Goal: Contribute content: Contribute content

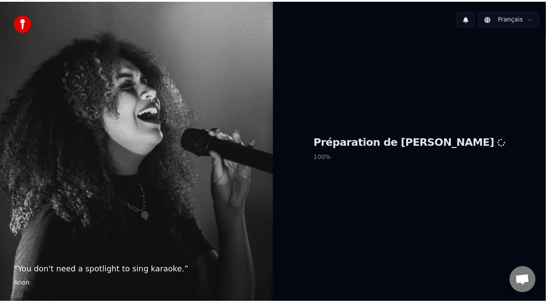
scroll to position [3, 0]
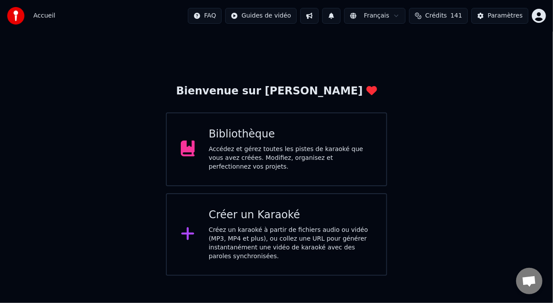
click at [341, 156] on div "Accédez et gérez toutes les pistes de karaoké que vous avez créées. Modifiez, o…" at bounding box center [291, 158] width 164 height 26
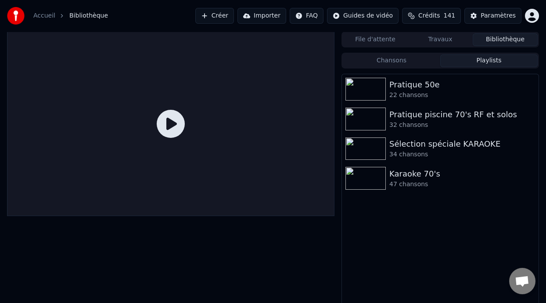
click at [500, 57] on button "Playlists" at bounding box center [488, 60] width 97 height 13
click at [427, 182] on div "47 chansons" at bounding box center [457, 184] width 137 height 9
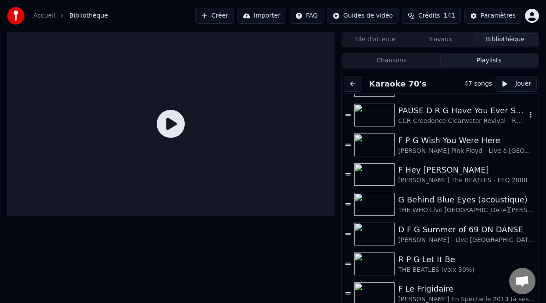
scroll to position [307, 0]
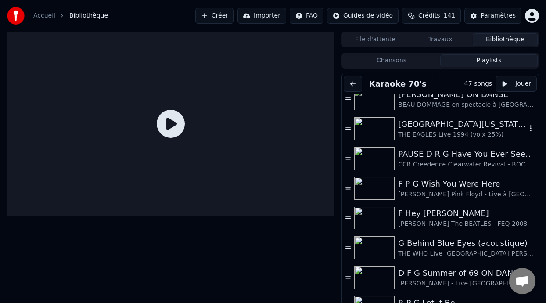
click at [463, 128] on div "[GEOGRAPHIC_DATA][US_STATE] (-2 clé Am)" at bounding box center [462, 124] width 128 height 12
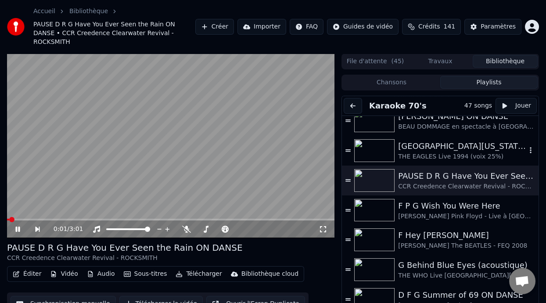
click at [456, 152] on div "THE EAGLES Live 1994 (voix 25%)" at bounding box center [462, 156] width 128 height 9
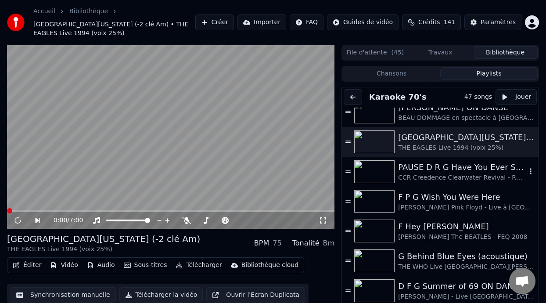
click at [503, 20] on div "Paramètres" at bounding box center [498, 22] width 35 height 9
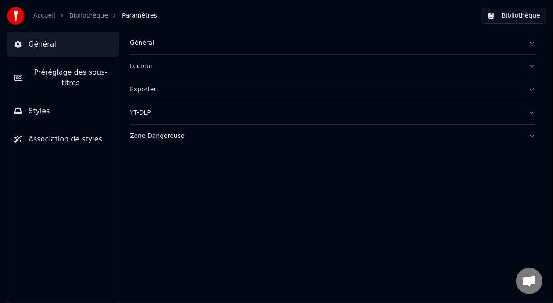
click at [526, 15] on button "Bibliothèque" at bounding box center [514, 16] width 64 height 16
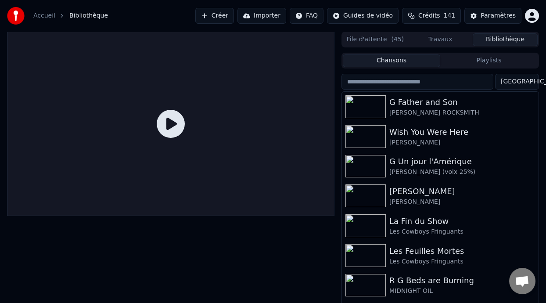
click at [484, 64] on button "Playlists" at bounding box center [488, 60] width 97 height 13
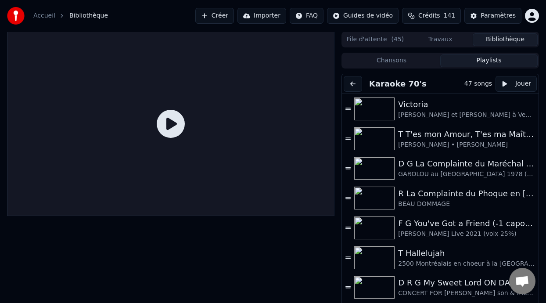
click at [532, 17] on html "Accueil Bibliothèque Créer Importer FAQ Guides de vidéo Crédits 141 Paramètres …" at bounding box center [273, 151] width 546 height 303
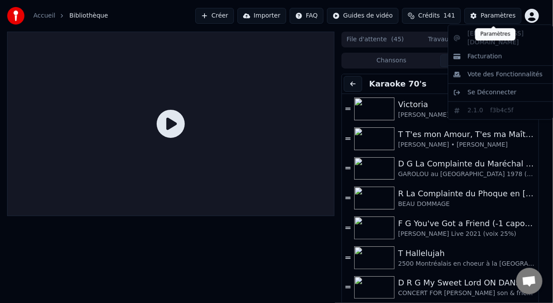
click at [487, 14] on html "Accueil Bibliothèque Créer Importer FAQ Guides de vidéo Crédits 141 Paramètres …" at bounding box center [276, 151] width 553 height 303
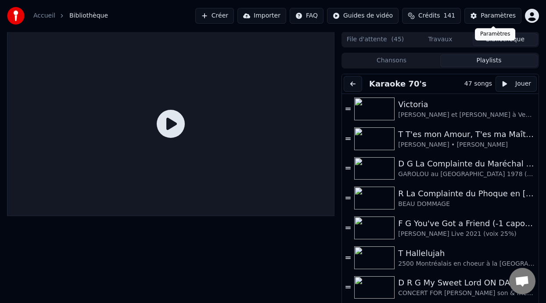
click at [488, 15] on div "Paramètres" at bounding box center [498, 15] width 35 height 9
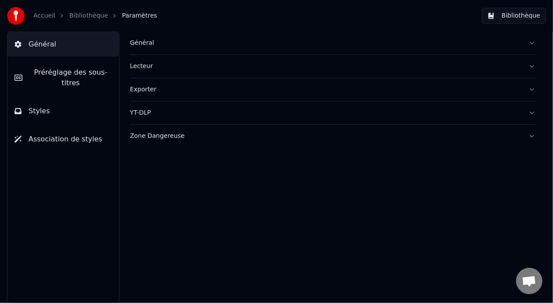
click at [142, 135] on div "Zone Dangereuse" at bounding box center [325, 136] width 391 height 9
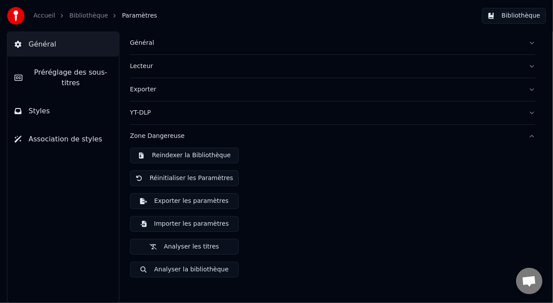
click at [182, 269] on button "Analyser la bibliothèque" at bounding box center [184, 270] width 109 height 16
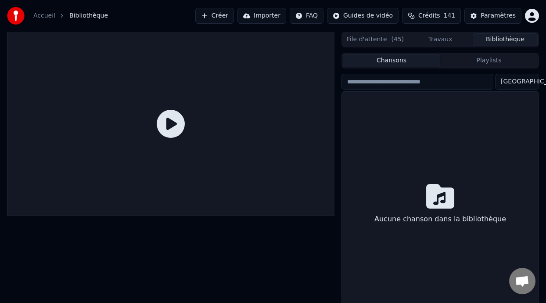
click at [502, 40] on button "Bibliothèque" at bounding box center [505, 39] width 65 height 13
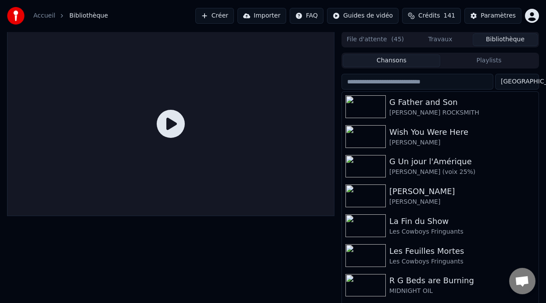
click at [490, 58] on button "Playlists" at bounding box center [488, 60] width 97 height 13
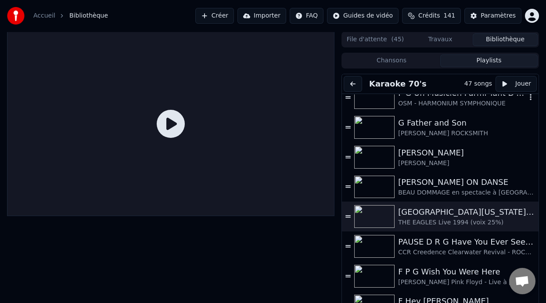
scroll to position [263, 0]
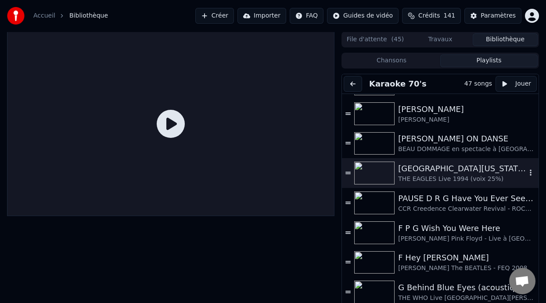
click at [440, 170] on div "[GEOGRAPHIC_DATA][US_STATE] (-2 clé Am)" at bounding box center [462, 168] width 128 height 12
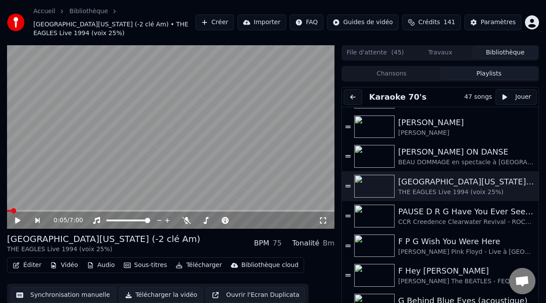
scroll to position [26, 0]
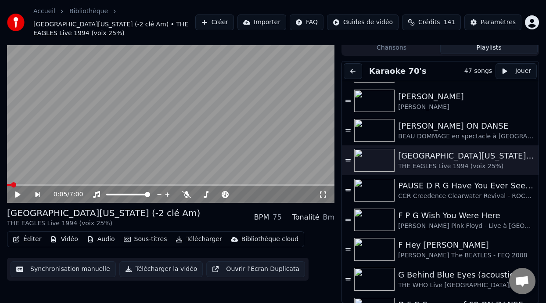
drag, startPoint x: 0, startPoint y: 301, endPoint x: 0, endPoint y: 238, distance: 62.3
click at [0, 239] on div "0:05 / 7:00 R G Hotel [US_STATE] (-2 clé Am) THE EAGLES Live 1994 (voix 25%) BP…" at bounding box center [273, 161] width 546 height 284
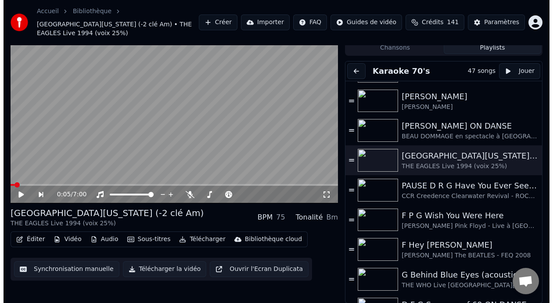
scroll to position [0, 0]
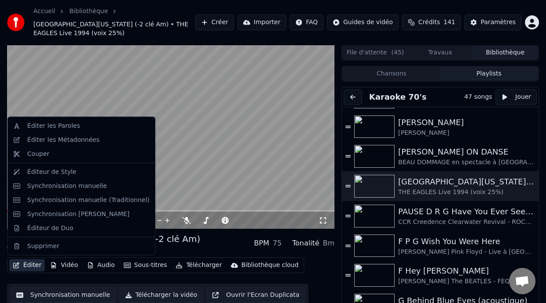
click at [28, 264] on button "Éditer" at bounding box center [27, 265] width 36 height 12
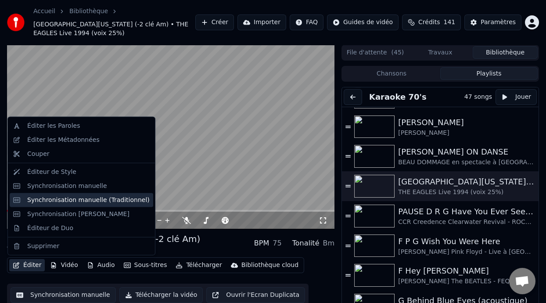
click at [103, 200] on div "Synchronisation manuelle (Traditionnel)" at bounding box center [88, 199] width 122 height 9
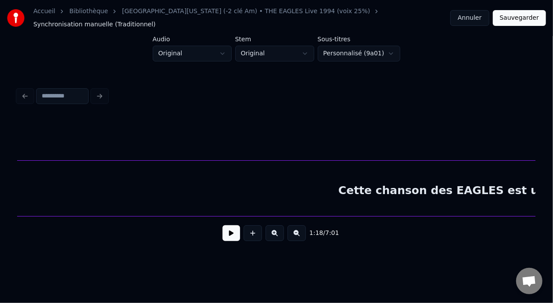
scroll to position [0, 143]
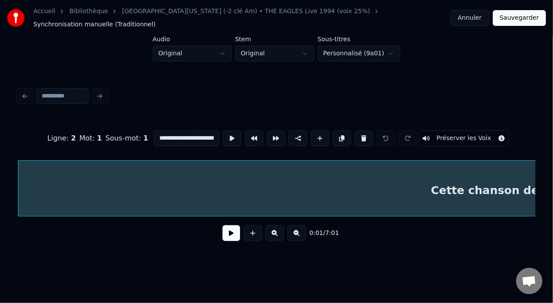
click at [182, 131] on input "**********" at bounding box center [187, 138] width 66 height 16
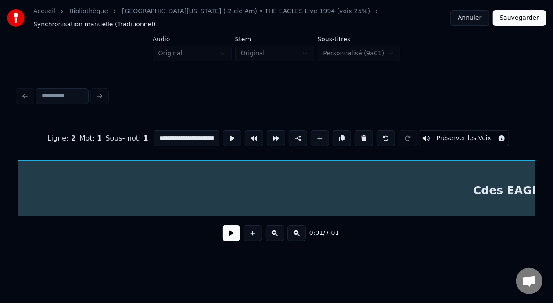
click at [178, 130] on input "**********" at bounding box center [187, 138] width 66 height 16
type input "**********"
click at [524, 17] on button "Sauvegarder" at bounding box center [519, 18] width 53 height 16
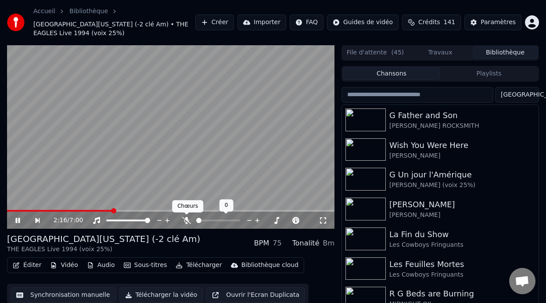
click at [189, 219] on icon at bounding box center [186, 220] width 9 height 7
click at [229, 218] on span at bounding box center [230, 220] width 5 height 5
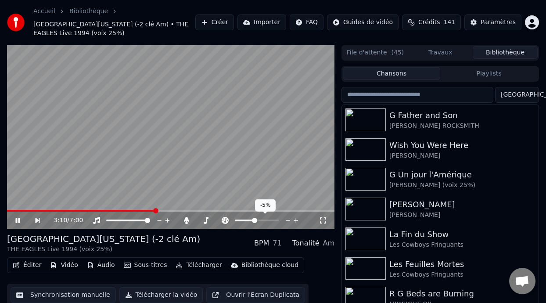
click at [254, 218] on span at bounding box center [254, 220] width 5 height 5
click at [44, 210] on span at bounding box center [25, 211] width 37 height 2
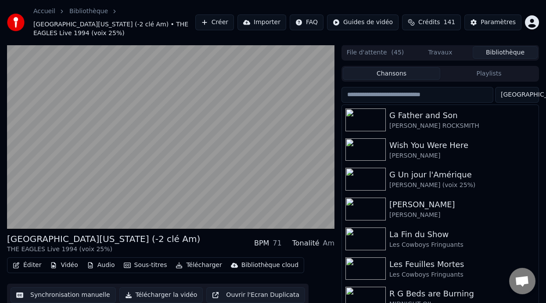
scroll to position [29, 0]
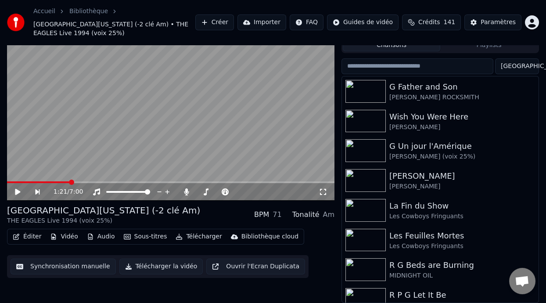
click at [490, 45] on button "Playlists" at bounding box center [488, 45] width 97 height 13
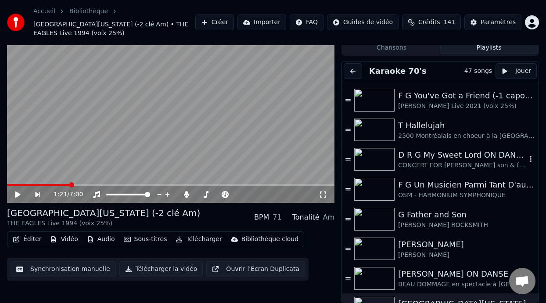
scroll to position [71, 0]
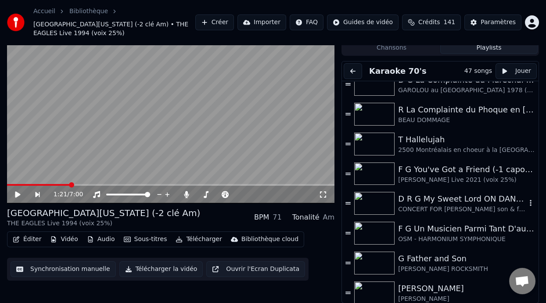
click at [469, 199] on div "D R G My Sweet Lord ON DANSE (0-2:58 capo 2)" at bounding box center [462, 199] width 128 height 12
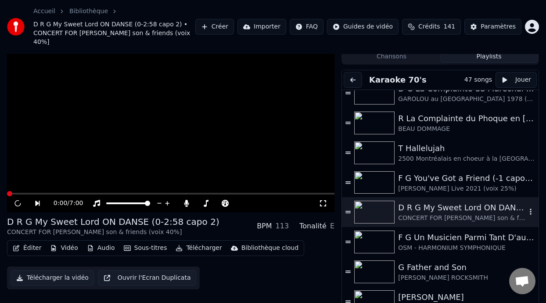
scroll to position [35, 0]
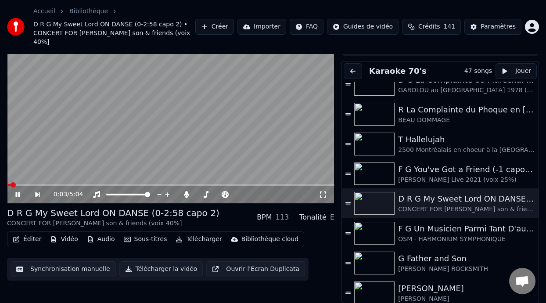
click at [16, 192] on icon at bounding box center [17, 194] width 4 height 5
click at [18, 193] on icon at bounding box center [17, 194] width 5 height 6
click at [205, 193] on icon at bounding box center [206, 194] width 5 height 7
click at [255, 193] on span at bounding box center [254, 194] width 5 height 5
click at [226, 192] on icon at bounding box center [225, 194] width 7 height 7
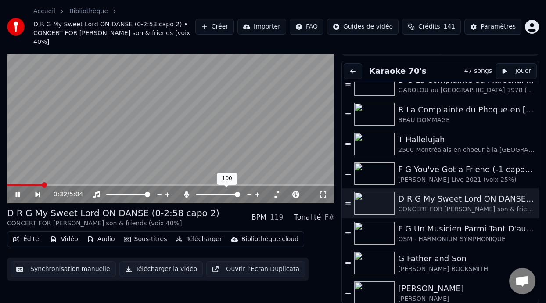
click at [210, 194] on span at bounding box center [218, 195] width 44 height 2
click at [210, 194] on span at bounding box center [210, 194] width 5 height 5
click at [209, 194] on span at bounding box center [210, 194] width 5 height 5
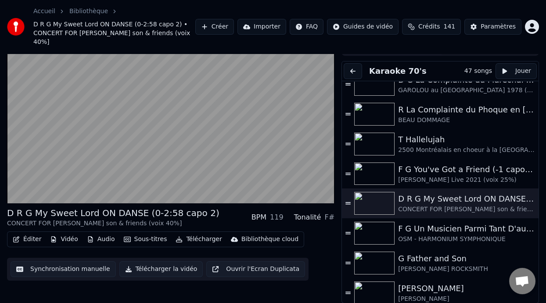
click at [29, 239] on button "Éditer" at bounding box center [27, 239] width 36 height 12
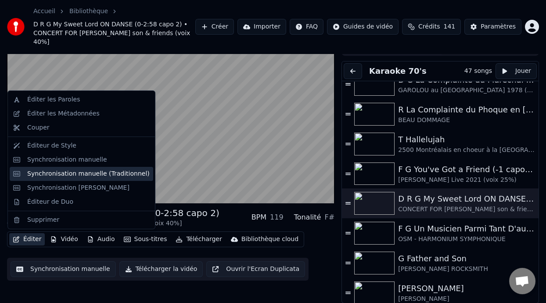
click at [91, 175] on div "Synchronisation manuelle (Traditionnel)" at bounding box center [88, 173] width 122 height 9
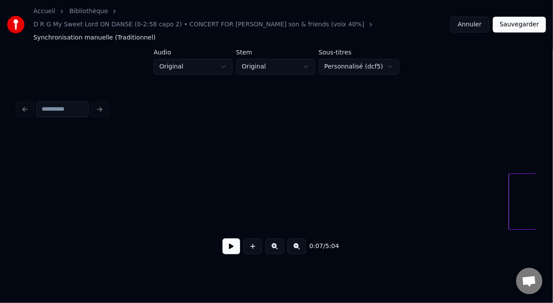
click at [474, 17] on button "Annuler" at bounding box center [469, 25] width 39 height 16
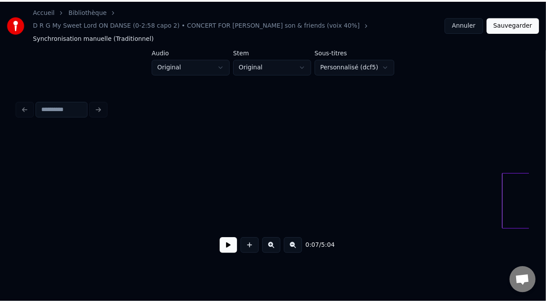
scroll to position [28, 0]
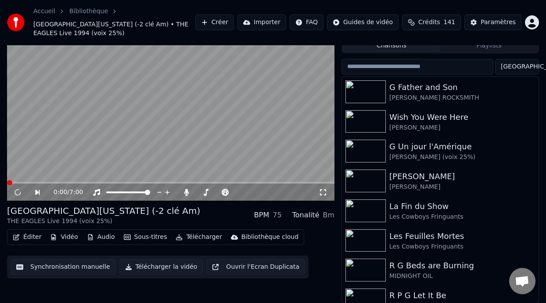
click at [29, 233] on button "Éditer" at bounding box center [27, 237] width 36 height 12
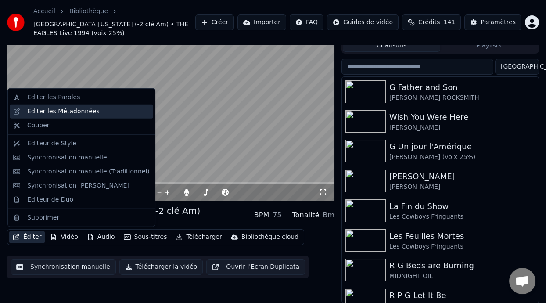
click at [90, 110] on div "Éditer les Métadonnées" at bounding box center [63, 111] width 72 height 9
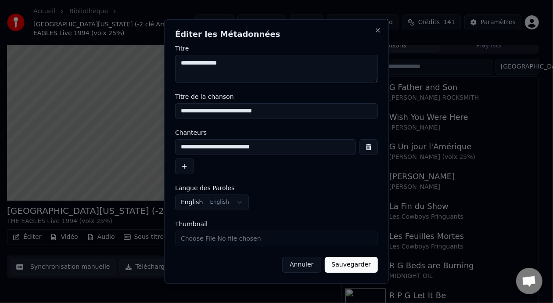
click at [306, 265] on button "Annuler" at bounding box center [301, 265] width 39 height 16
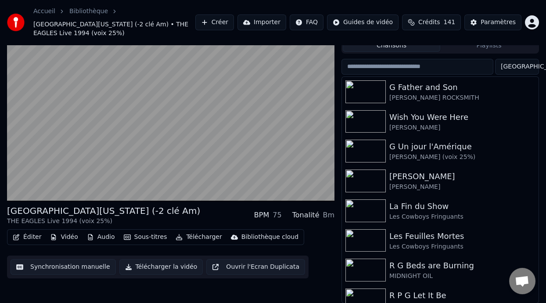
click at [500, 48] on button "Playlists" at bounding box center [488, 45] width 97 height 13
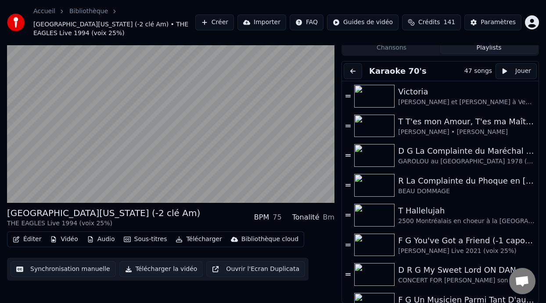
click at [432, 271] on div "D R G My Sweet Lord ON DANSE (0-2:58 capo 2)" at bounding box center [462, 270] width 128 height 12
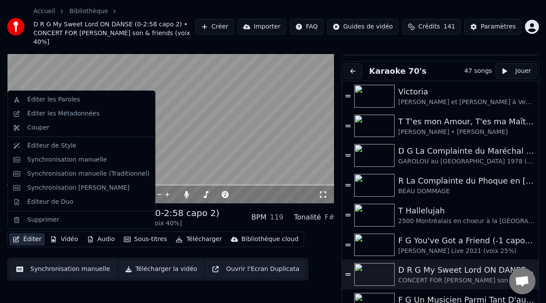
click at [34, 237] on button "Éditer" at bounding box center [27, 239] width 36 height 12
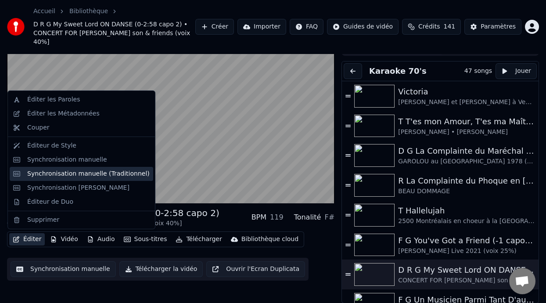
click at [104, 174] on div "Synchronisation manuelle (Traditionnel)" at bounding box center [88, 173] width 122 height 9
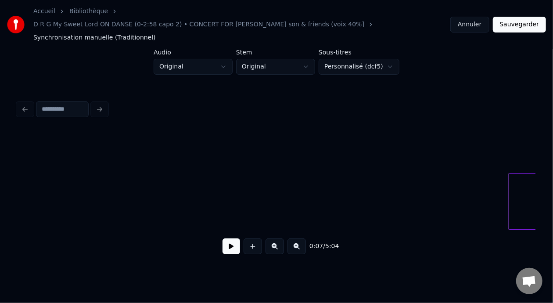
click at [477, 18] on button "Annuler" at bounding box center [469, 25] width 39 height 16
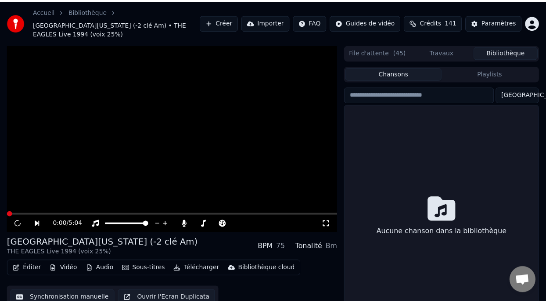
scroll to position [28, 0]
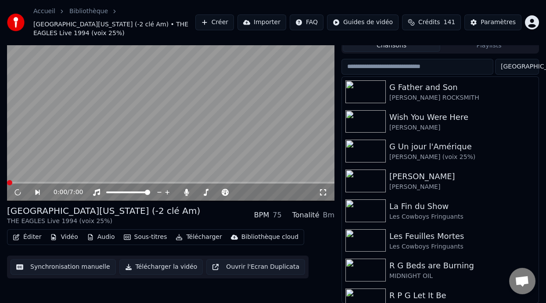
click at [507, 46] on button "Playlists" at bounding box center [488, 45] width 97 height 13
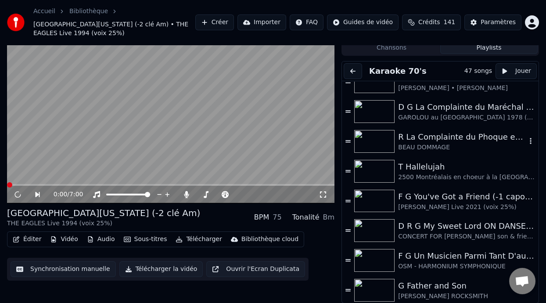
scroll to position [87, 0]
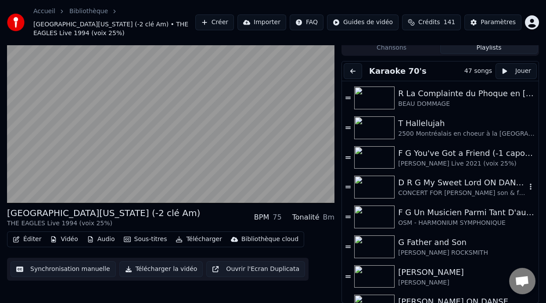
click at [428, 180] on div "D R G My Sweet Lord ON DANSE (0-2:58 capo 2)" at bounding box center [462, 182] width 128 height 12
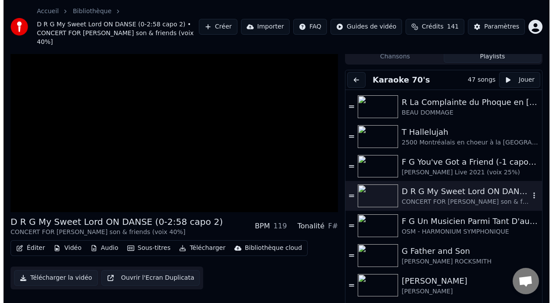
scroll to position [35, 0]
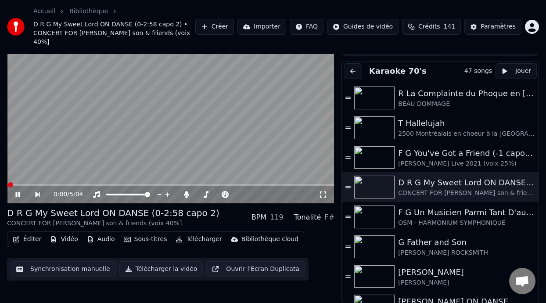
click at [18, 194] on icon at bounding box center [24, 194] width 20 height 7
click at [25, 237] on button "Éditer" at bounding box center [27, 239] width 36 height 12
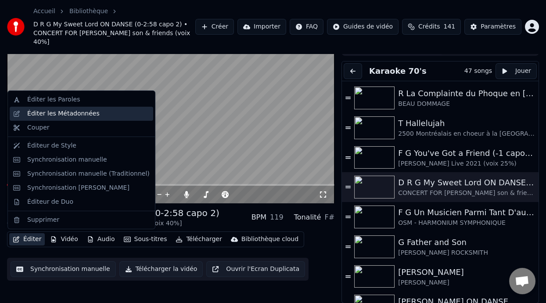
click at [87, 111] on div "Éditer les Métadonnées" at bounding box center [63, 113] width 72 height 9
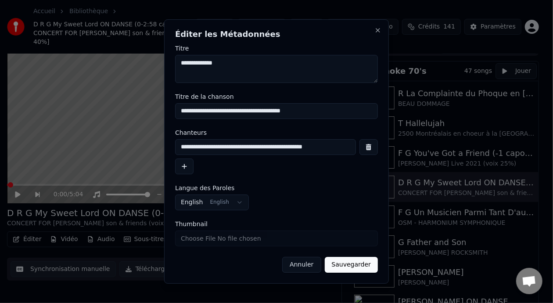
click at [335, 147] on input "**********" at bounding box center [265, 147] width 181 height 16
type input "**********"
click at [355, 265] on button "Sauvegarder" at bounding box center [351, 265] width 53 height 16
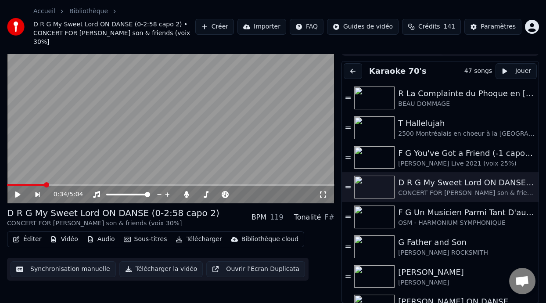
click at [29, 238] on button "Éditer" at bounding box center [27, 239] width 36 height 12
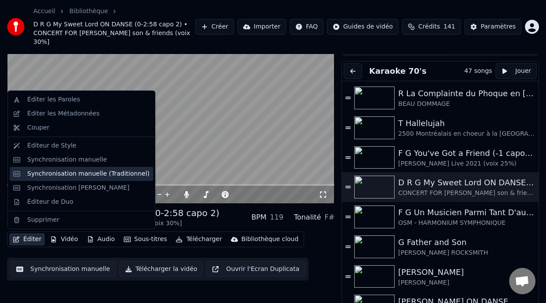
click at [102, 175] on div "Synchronisation manuelle (Traditionnel)" at bounding box center [88, 173] width 122 height 9
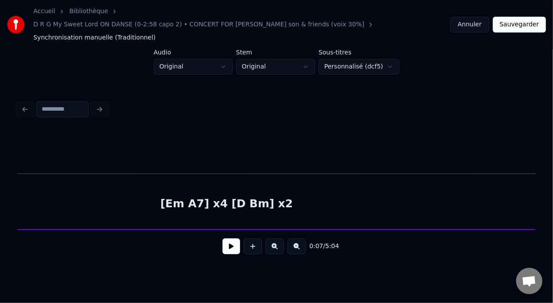
scroll to position [0, 918]
click at [178, 187] on div "[Em A7] x4 [D Bm] x2" at bounding box center [203, 204] width 1224 height 60
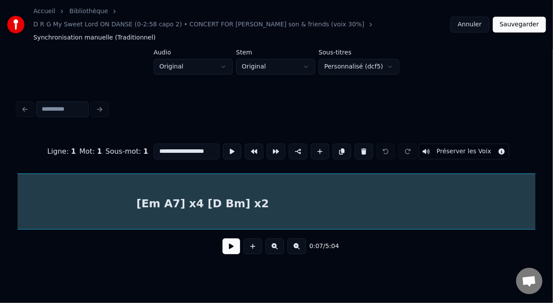
scroll to position [0, 491]
click at [158, 143] on input "**********" at bounding box center [187, 151] width 66 height 16
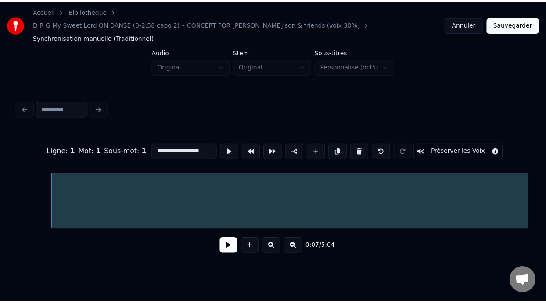
scroll to position [0, 377]
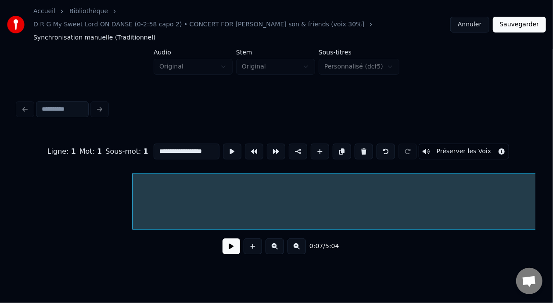
type input "**********"
click at [521, 19] on button "Sauvegarder" at bounding box center [519, 25] width 53 height 16
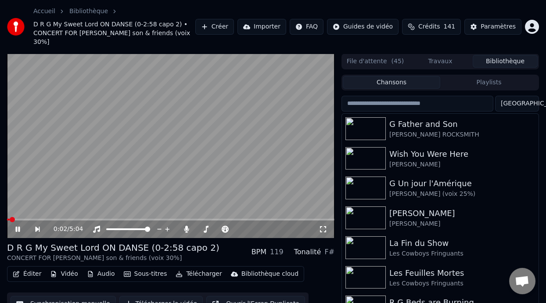
click at [18, 229] on icon at bounding box center [17, 228] width 4 height 5
click at [17, 226] on icon at bounding box center [24, 229] width 20 height 7
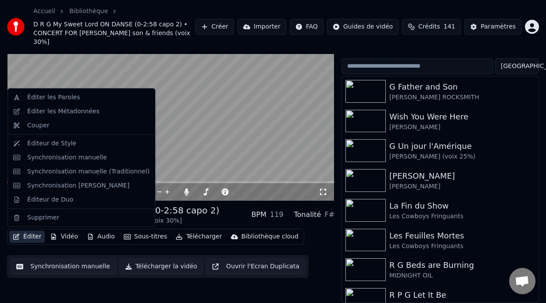
click at [31, 237] on button "Éditer" at bounding box center [27, 236] width 36 height 12
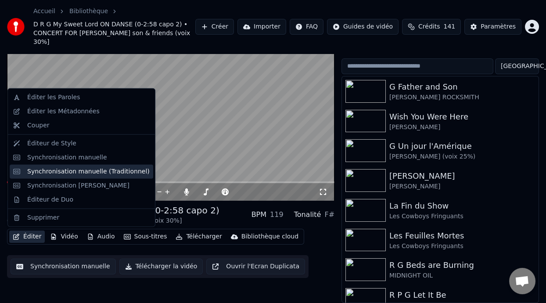
click at [94, 171] on div "Synchronisation manuelle (Traditionnel)" at bounding box center [88, 171] width 122 height 9
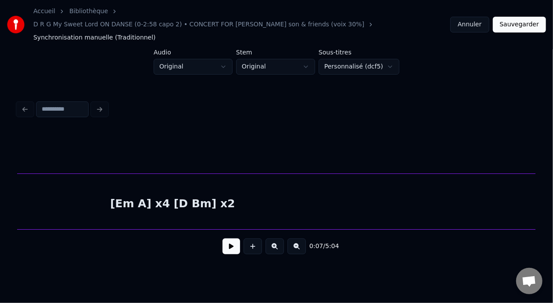
scroll to position [0, 915]
click at [176, 188] on div "[Em A] x4 [D Bm] x2" at bounding box center [207, 204] width 1224 height 60
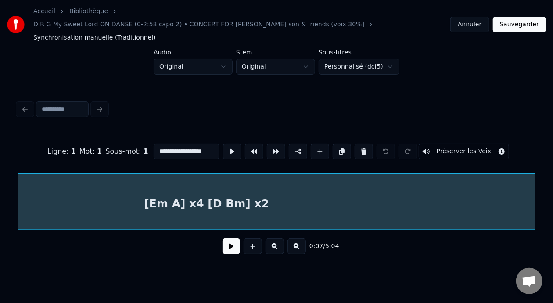
scroll to position [0, 491]
click at [156, 143] on input "**********" at bounding box center [187, 151] width 66 height 16
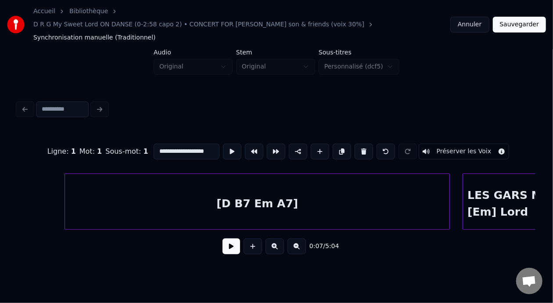
scroll to position [0, 1806]
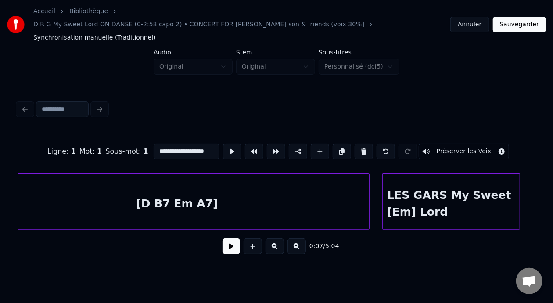
click at [190, 143] on input "**********" at bounding box center [187, 151] width 66 height 16
click at [186, 186] on div "[D B7 Em A7]" at bounding box center [177, 204] width 384 height 60
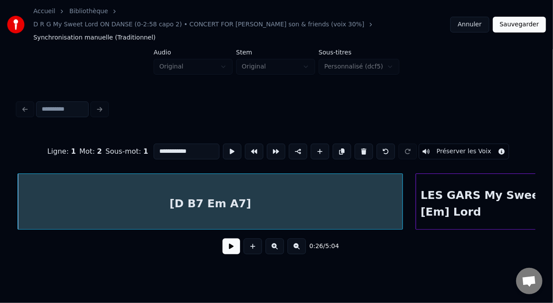
click at [155, 143] on input "**********" at bounding box center [187, 151] width 66 height 16
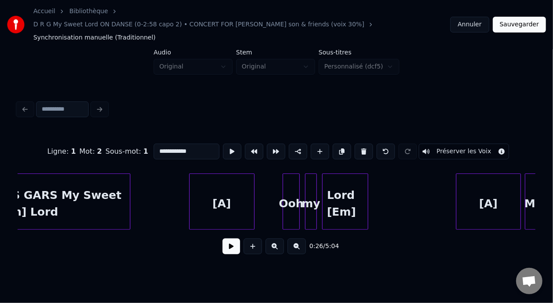
scroll to position [0, 2218]
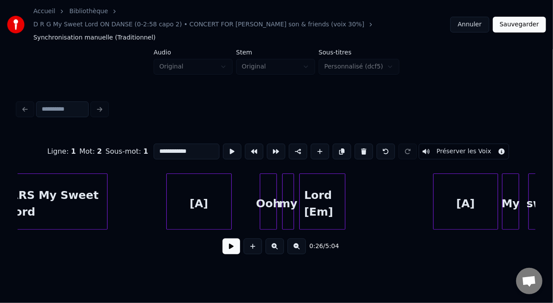
click at [201, 190] on div "[A]" at bounding box center [199, 204] width 65 height 60
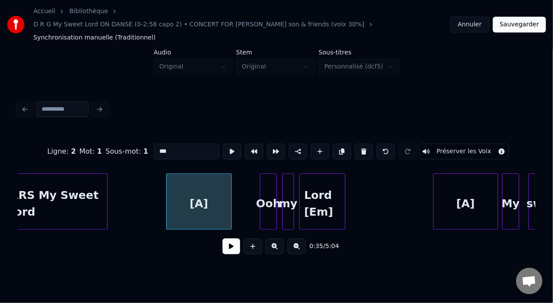
click at [154, 143] on input "***" at bounding box center [187, 151] width 66 height 16
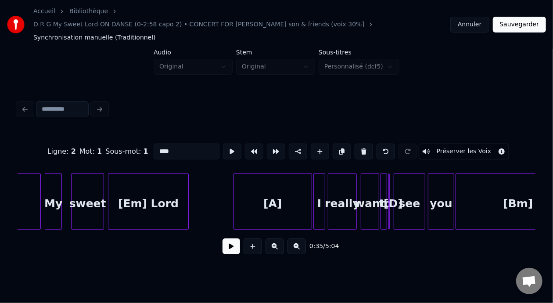
scroll to position [0, 2596]
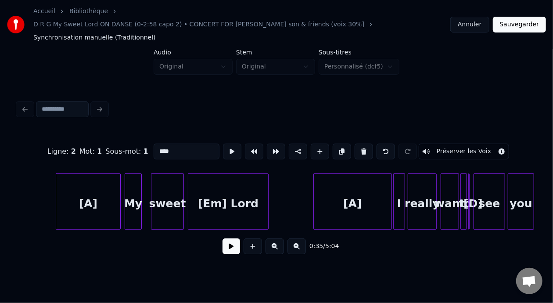
click at [89, 190] on div "[A]" at bounding box center [88, 204] width 64 height 60
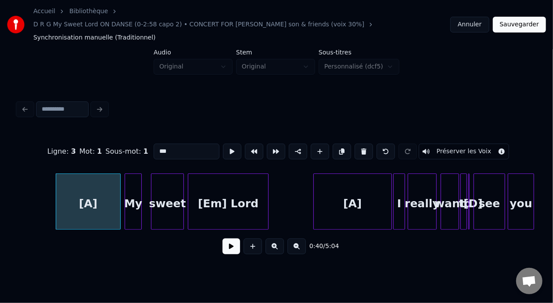
click at [154, 143] on input "***" at bounding box center [187, 151] width 66 height 16
click at [354, 187] on div "[A]" at bounding box center [353, 204] width 78 height 60
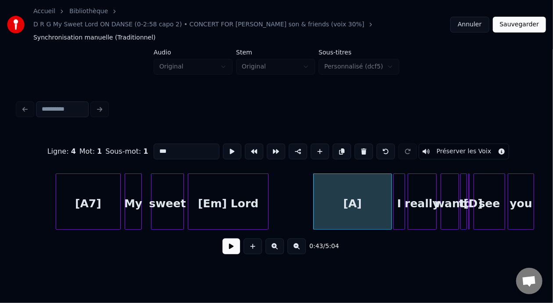
click at [154, 143] on input "***" at bounding box center [187, 151] width 66 height 16
click at [85, 190] on div "[A7]" at bounding box center [88, 204] width 64 height 60
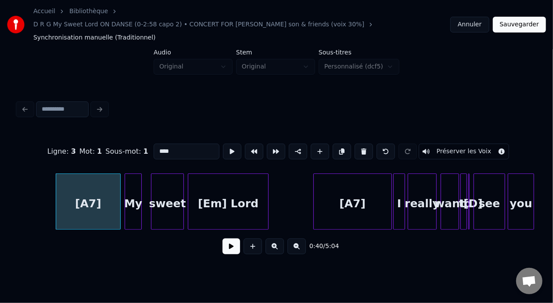
type input "****"
click at [228, 238] on button at bounding box center [231, 246] width 18 height 16
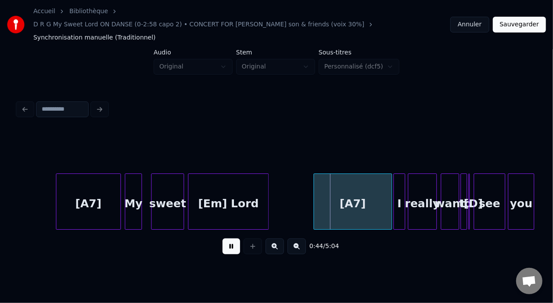
click at [222, 240] on button at bounding box center [231, 246] width 18 height 16
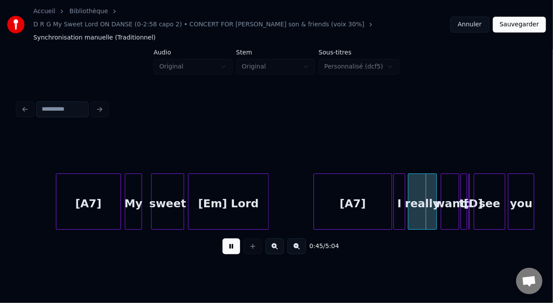
click at [222, 240] on button at bounding box center [231, 246] width 18 height 16
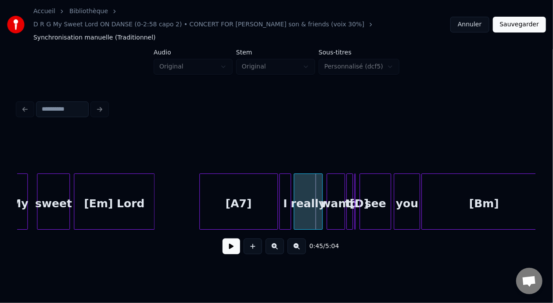
scroll to position [0, 2767]
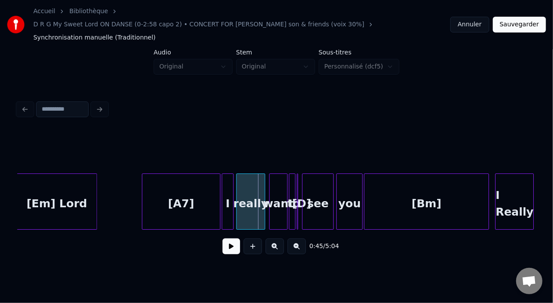
click at [223, 238] on button at bounding box center [231, 246] width 18 height 16
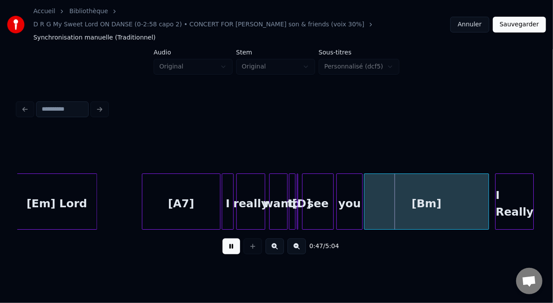
click at [230, 238] on button at bounding box center [231, 246] width 18 height 16
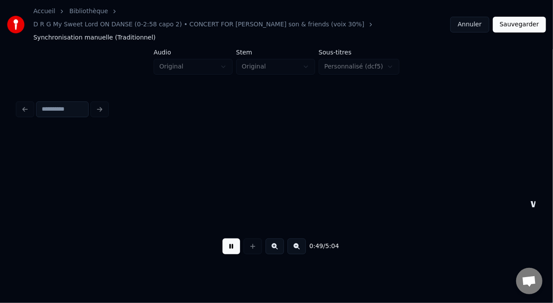
scroll to position [0, 3286]
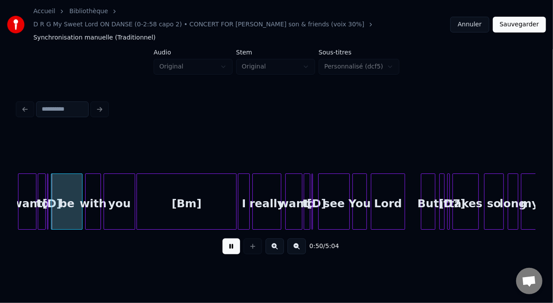
click at [230, 238] on button at bounding box center [231, 246] width 18 height 16
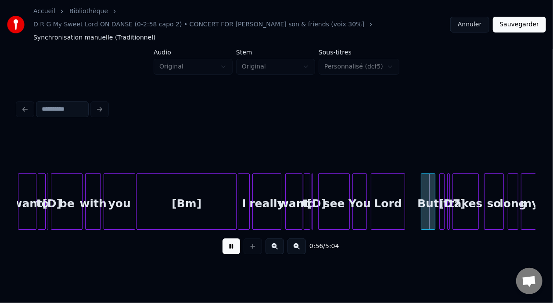
click at [230, 238] on button at bounding box center [231, 246] width 18 height 16
click at [276, 238] on button at bounding box center [274, 246] width 18 height 16
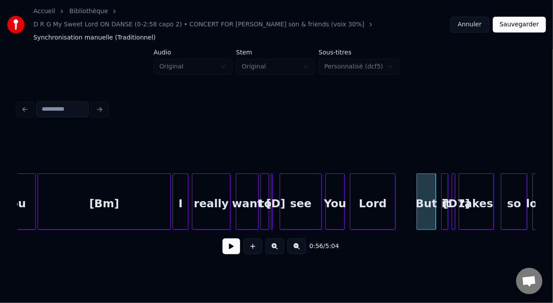
click at [276, 238] on button at bounding box center [274, 246] width 18 height 16
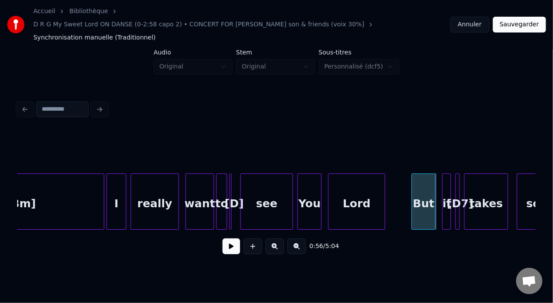
click at [276, 238] on button at bounding box center [274, 246] width 18 height 16
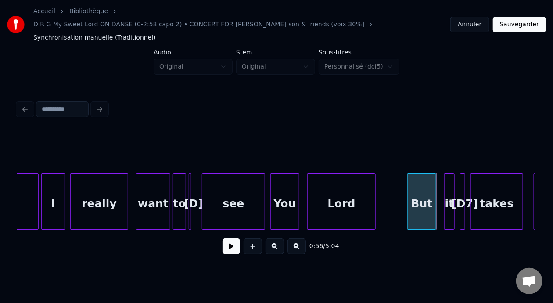
click at [276, 238] on button at bounding box center [274, 246] width 18 height 16
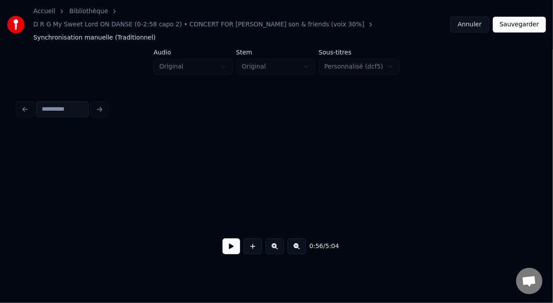
scroll to position [0, 8222]
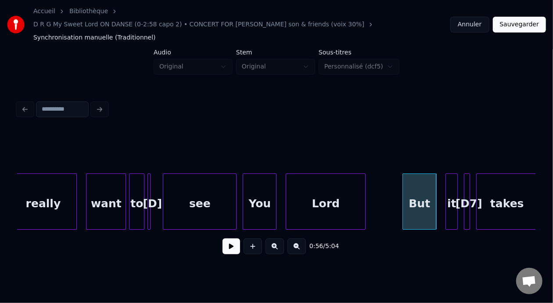
click at [472, 187] on div "[D7]" at bounding box center [468, 204] width 9 height 60
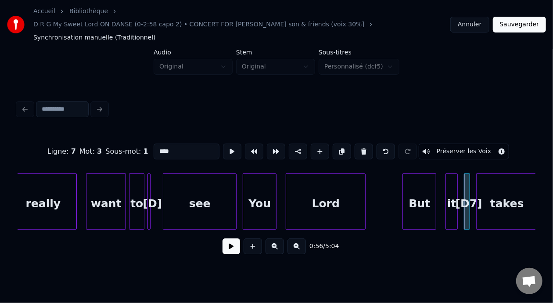
click at [265, 238] on button at bounding box center [274, 246] width 18 height 16
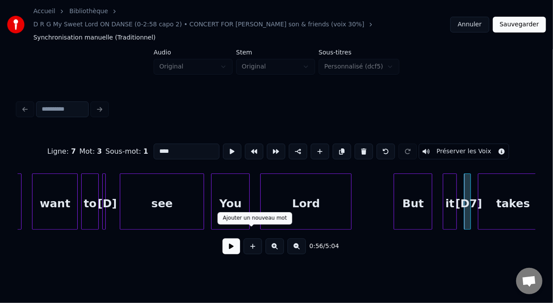
click at [231, 238] on button at bounding box center [231, 246] width 18 height 16
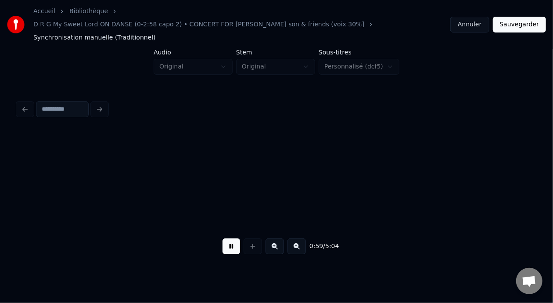
scroll to position [0, 10500]
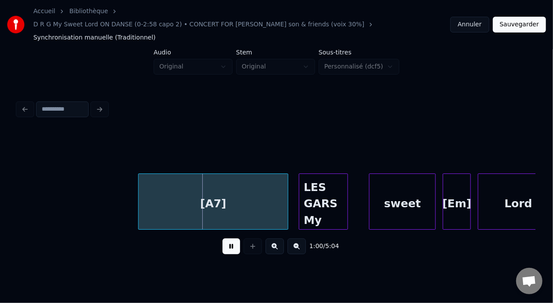
click at [231, 238] on button at bounding box center [231, 246] width 18 height 16
click at [230, 238] on button at bounding box center [231, 246] width 18 height 16
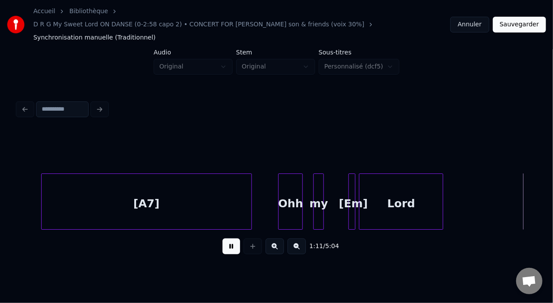
scroll to position [0, 12572]
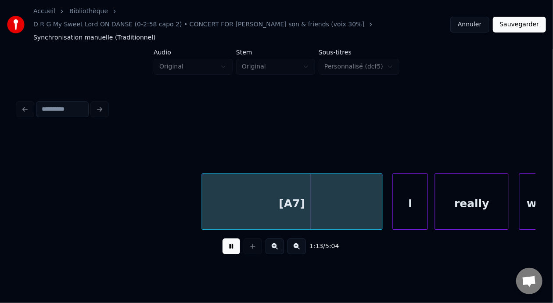
click at [229, 238] on button at bounding box center [231, 246] width 18 height 16
click at [300, 238] on button at bounding box center [296, 246] width 18 height 16
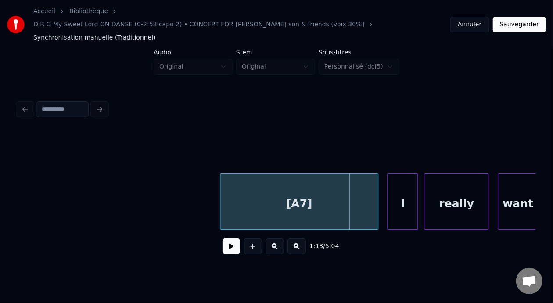
click at [300, 238] on button at bounding box center [296, 246] width 18 height 16
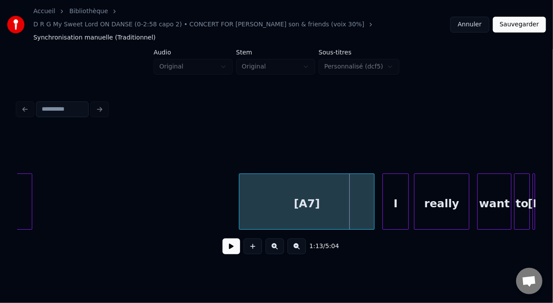
click at [223, 240] on button at bounding box center [231, 246] width 18 height 16
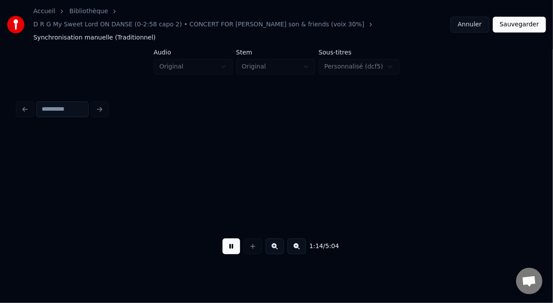
scroll to position [0, 9865]
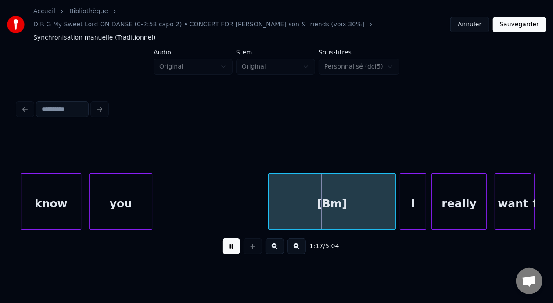
click at [227, 238] on button at bounding box center [231, 246] width 18 height 16
click at [222, 238] on button at bounding box center [231, 246] width 18 height 16
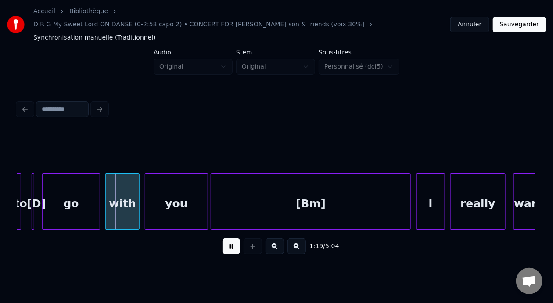
click at [303, 238] on button at bounding box center [296, 246] width 18 height 16
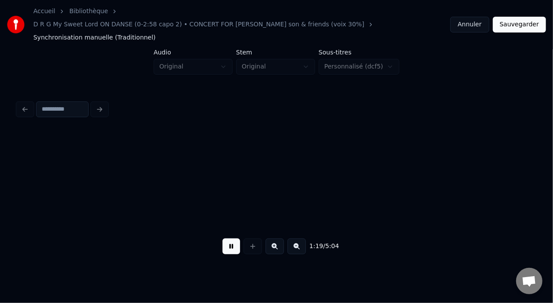
scroll to position [0, 8633]
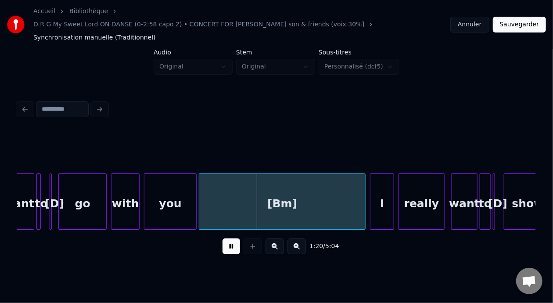
click at [303, 238] on button at bounding box center [296, 246] width 18 height 16
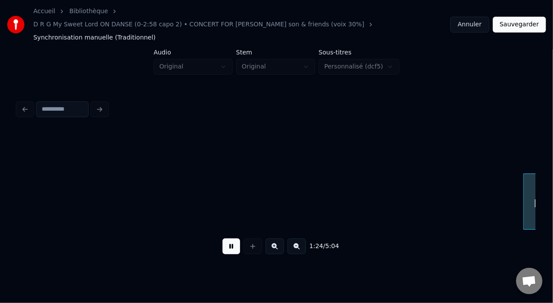
scroll to position [0, 7375]
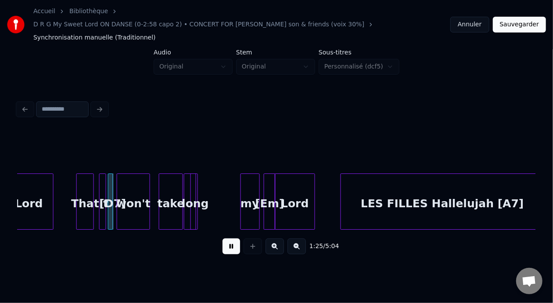
click at [229, 238] on button at bounding box center [231, 246] width 18 height 16
click at [222, 238] on button at bounding box center [231, 246] width 18 height 16
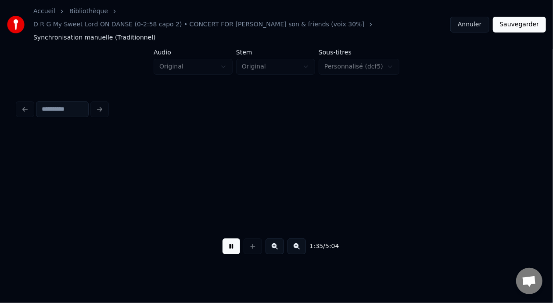
scroll to position [0, 8411]
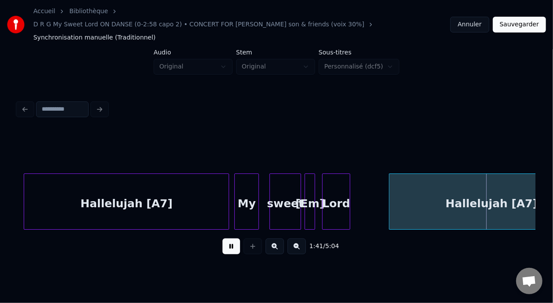
click at [222, 238] on button at bounding box center [231, 246] width 18 height 16
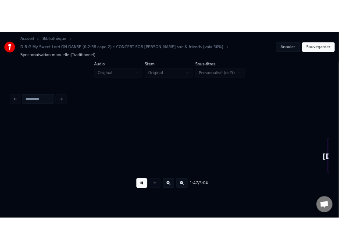
scroll to position [0, 9446]
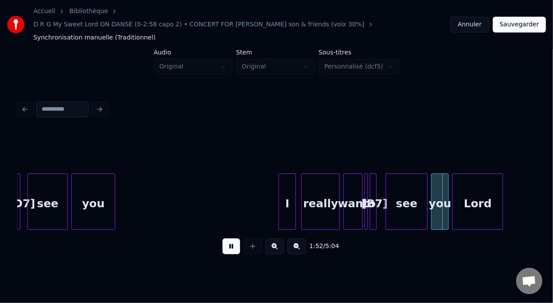
click at [222, 238] on button at bounding box center [231, 246] width 18 height 16
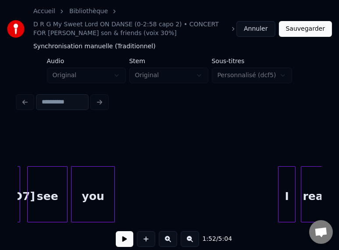
click at [198, 243] on button at bounding box center [190, 239] width 18 height 16
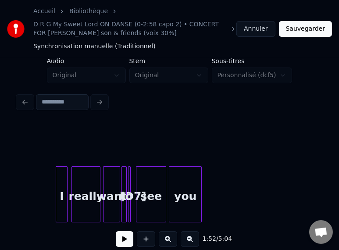
click at [197, 241] on button at bounding box center [190, 239] width 18 height 16
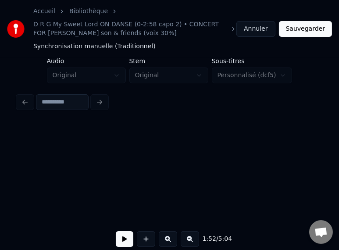
scroll to position [0, 4500]
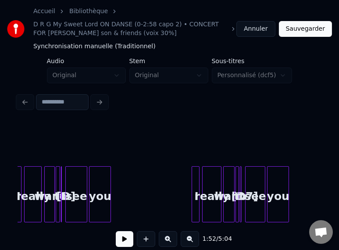
click at [174, 241] on button at bounding box center [168, 239] width 18 height 16
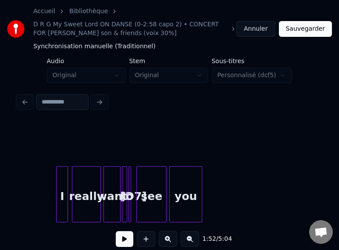
click at [174, 241] on button at bounding box center [168, 239] width 18 height 16
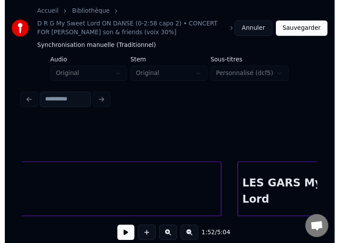
scroll to position [0, 2564]
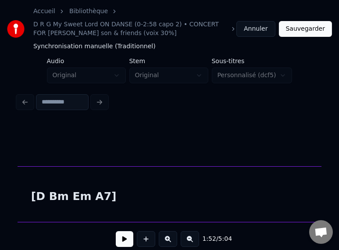
click at [123, 211] on div "[D Bm Em A7]" at bounding box center [73, 197] width 513 height 60
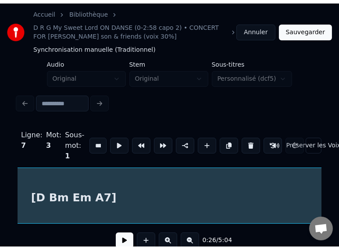
scroll to position [0, 2363]
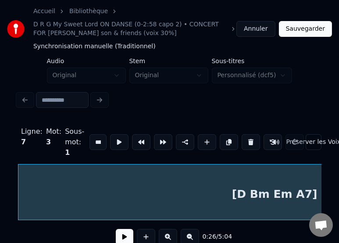
type input "**********"
click at [121, 241] on button at bounding box center [125, 237] width 18 height 16
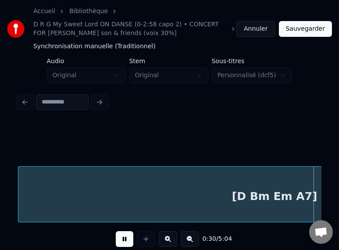
scroll to position [0, 2668]
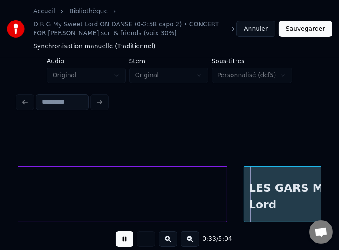
click at [116, 240] on button at bounding box center [125, 239] width 18 height 16
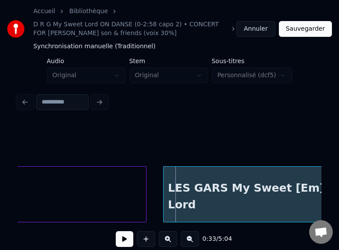
scroll to position [0, 2883]
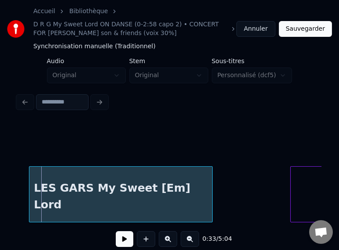
click at [192, 244] on button at bounding box center [190, 239] width 18 height 16
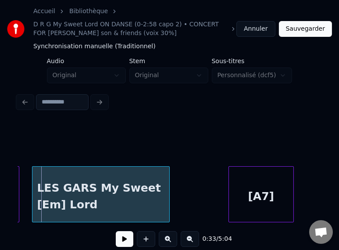
click at [122, 242] on button at bounding box center [125, 239] width 18 height 16
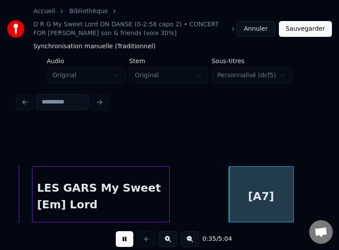
click at [122, 242] on button at bounding box center [125, 239] width 18 height 16
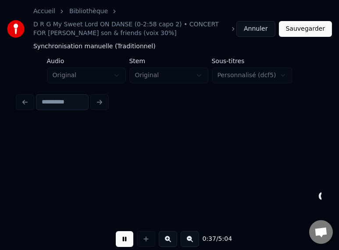
scroll to position [0, 2461]
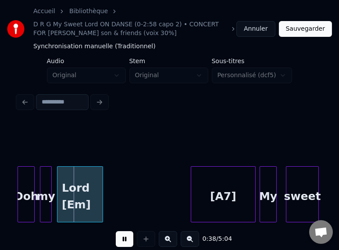
click at [122, 242] on button at bounding box center [125, 239] width 18 height 16
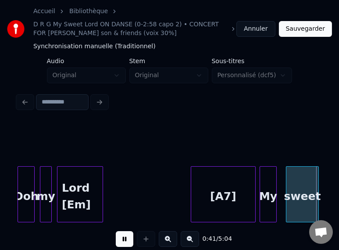
scroll to position [0, 2765]
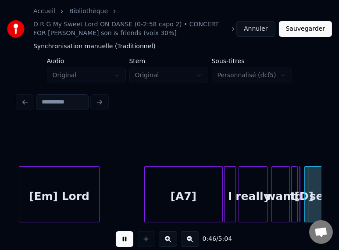
click at [122, 242] on button at bounding box center [125, 239] width 18 height 16
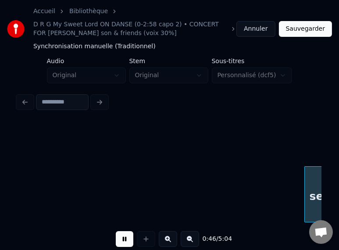
scroll to position [0, 3069]
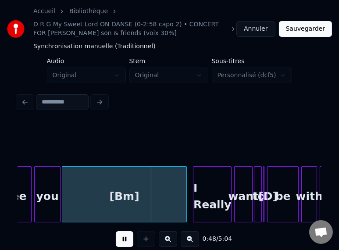
click at [122, 242] on button at bounding box center [125, 239] width 18 height 16
click at [21, 187] on div "see" at bounding box center [15, 197] width 31 height 60
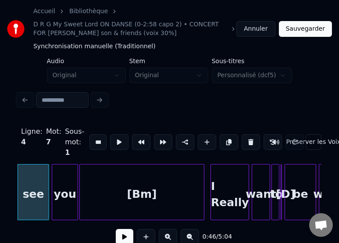
click at [124, 241] on button at bounding box center [125, 237] width 18 height 16
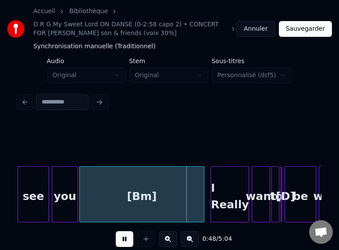
click at [123, 239] on button at bounding box center [125, 239] width 18 height 16
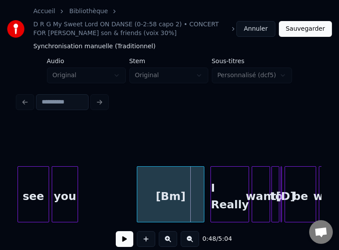
click at [137, 197] on div at bounding box center [138, 194] width 3 height 55
click at [196, 241] on button at bounding box center [190, 239] width 18 height 16
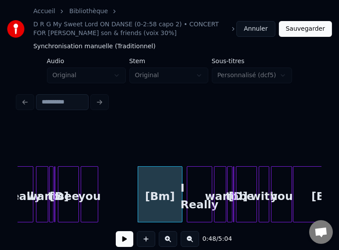
click at [41, 185] on div "want" at bounding box center [41, 197] width 11 height 60
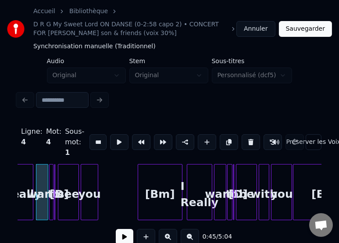
click at [124, 239] on button at bounding box center [125, 237] width 18 height 16
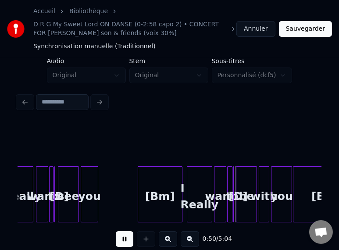
click at [122, 238] on button at bounding box center [125, 239] width 18 height 16
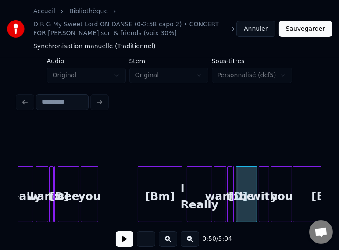
click at [121, 238] on button at bounding box center [125, 239] width 18 height 16
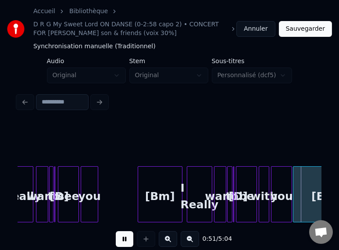
click at [121, 238] on button at bounding box center [125, 239] width 18 height 16
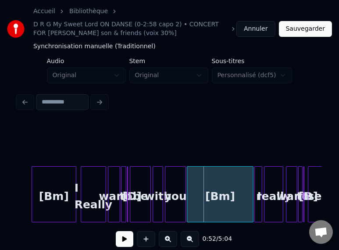
scroll to position [0, 2127]
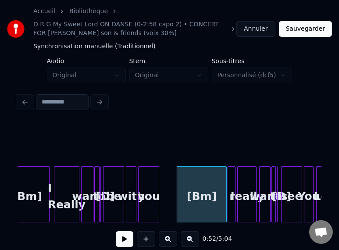
click at [179, 191] on div at bounding box center [178, 194] width 3 height 55
click at [111, 189] on div "be" at bounding box center [114, 197] width 20 height 60
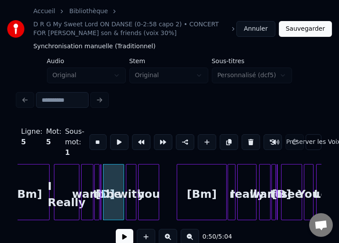
click at [117, 236] on button at bounding box center [125, 237] width 18 height 16
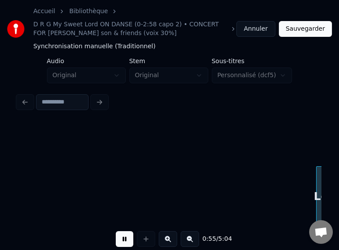
scroll to position [0, 2431]
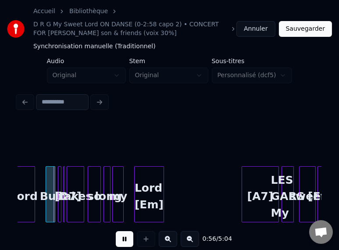
click at [122, 243] on button at bounding box center [125, 239] width 18 height 16
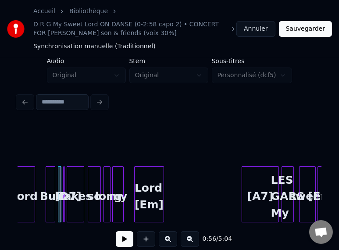
click at [168, 241] on button at bounding box center [168, 239] width 18 height 16
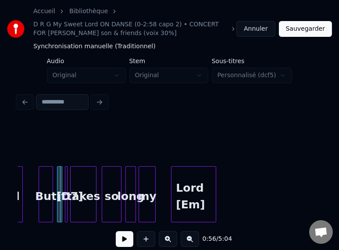
click at [168, 240] on button at bounding box center [168, 239] width 18 height 16
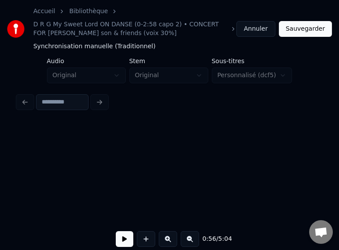
click at [168, 240] on button at bounding box center [168, 239] width 18 height 16
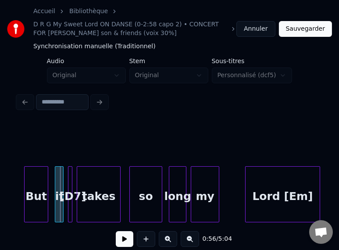
click at [168, 240] on button at bounding box center [168, 239] width 18 height 16
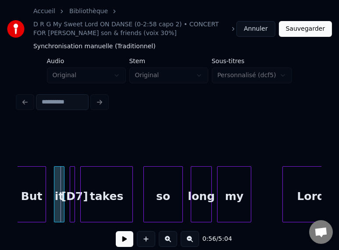
click at [168, 240] on button at bounding box center [168, 239] width 18 height 16
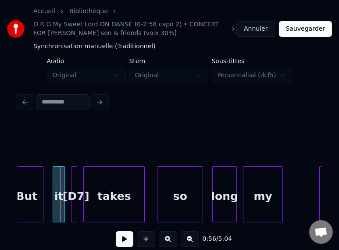
click at [121, 242] on button at bounding box center [125, 239] width 18 height 16
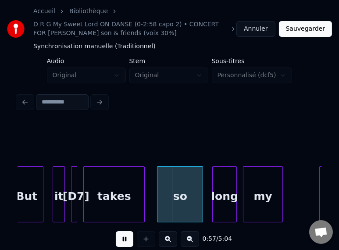
click at [122, 242] on button at bounding box center [125, 239] width 18 height 16
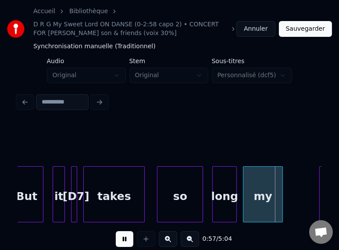
click at [122, 242] on button at bounding box center [125, 239] width 18 height 16
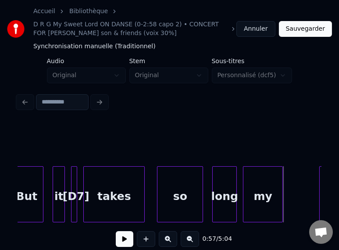
click at [32, 193] on div "But" at bounding box center [26, 197] width 33 height 60
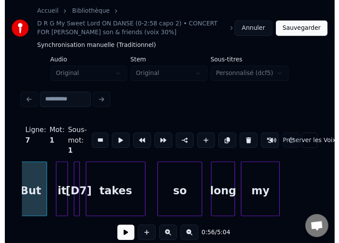
scroll to position [0, 8607]
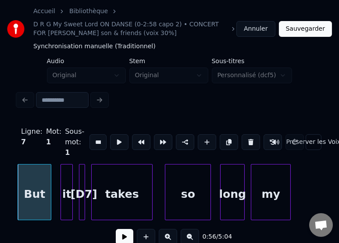
click at [191, 240] on button at bounding box center [190, 237] width 18 height 16
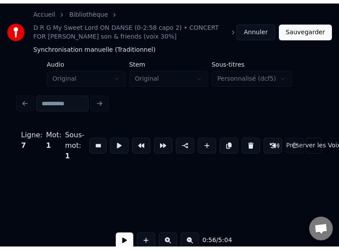
scroll to position [0, 7377]
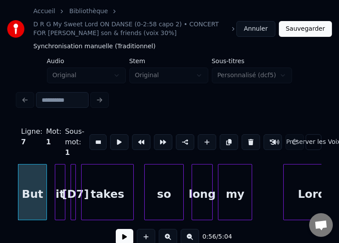
click at [122, 240] on button at bounding box center [125, 237] width 18 height 16
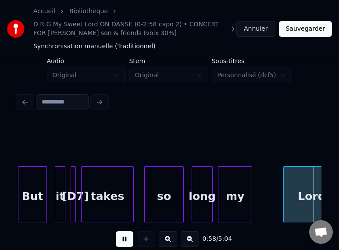
scroll to position [0, 7683]
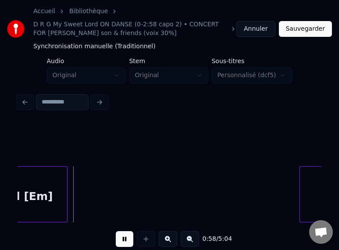
click at [122, 240] on button at bounding box center [125, 239] width 18 height 16
click at [123, 240] on button at bounding box center [125, 239] width 18 height 16
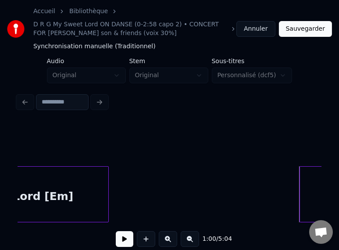
click at [107, 194] on div at bounding box center [107, 194] width 3 height 55
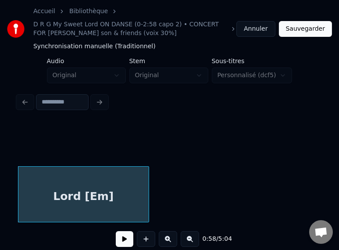
click at [125, 245] on button at bounding box center [125, 239] width 18 height 16
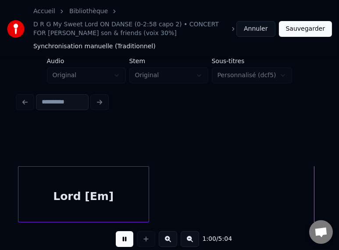
scroll to position [0, 7948]
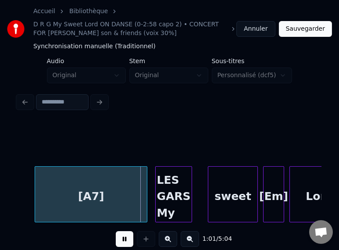
click at [125, 245] on button at bounding box center [125, 239] width 18 height 16
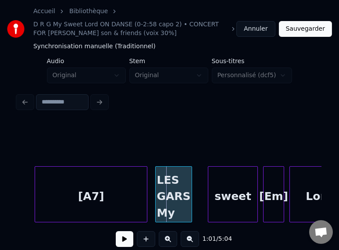
click at [125, 245] on button at bounding box center [125, 239] width 18 height 16
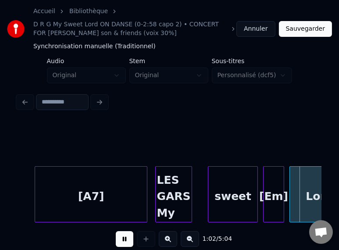
click at [125, 245] on button at bounding box center [125, 239] width 18 height 16
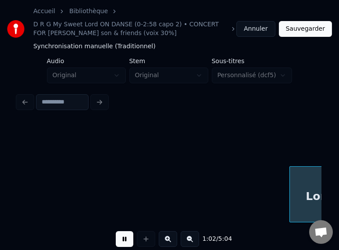
scroll to position [0, 8253]
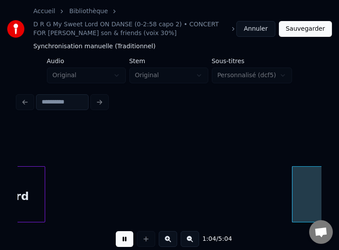
click at [125, 245] on button at bounding box center [125, 239] width 18 height 16
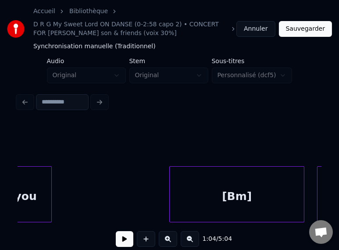
scroll to position [0, 6554]
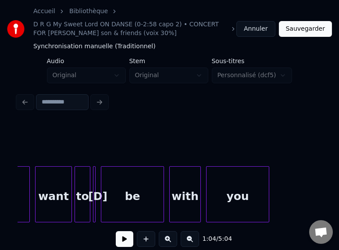
click at [120, 243] on button at bounding box center [125, 239] width 18 height 16
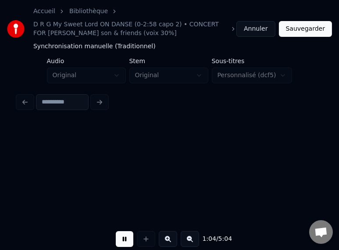
scroll to position [0, 8543]
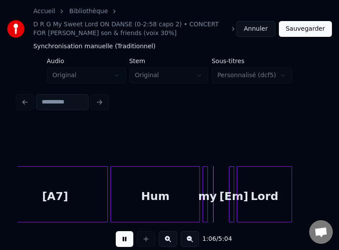
click at [122, 239] on button at bounding box center [125, 239] width 18 height 16
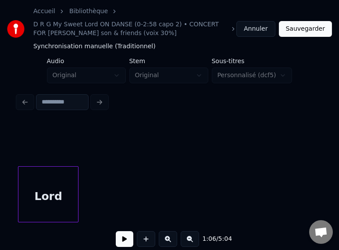
scroll to position [0, 8179]
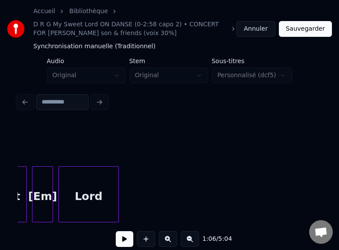
click at [87, 194] on div "Lord" at bounding box center [89, 197] width 60 height 60
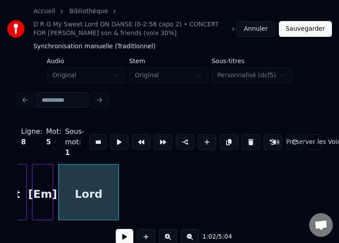
click at [118, 240] on button at bounding box center [125, 237] width 18 height 16
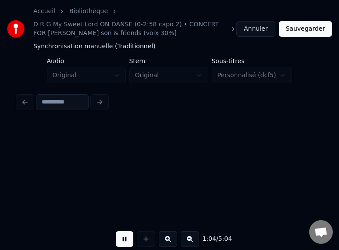
scroll to position [0, 8485]
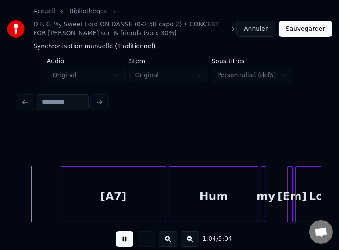
click at [118, 240] on button at bounding box center [125, 239] width 18 height 16
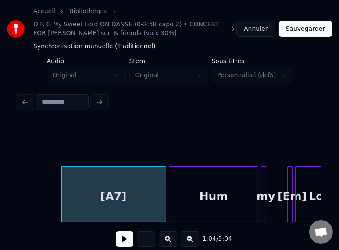
click at [118, 240] on button at bounding box center [125, 239] width 18 height 16
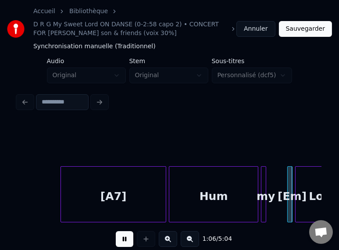
click at [118, 240] on button at bounding box center [125, 239] width 18 height 16
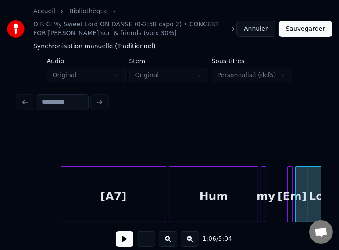
click at [118, 240] on button at bounding box center [125, 239] width 18 height 16
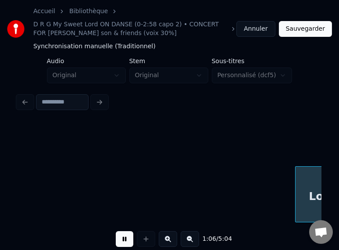
scroll to position [0, 8789]
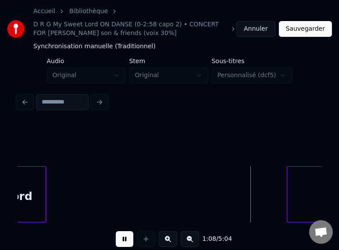
click at [118, 240] on button at bounding box center [125, 239] width 18 height 16
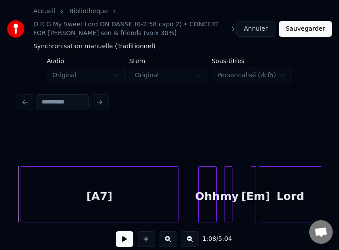
click at [120, 243] on button at bounding box center [125, 239] width 18 height 16
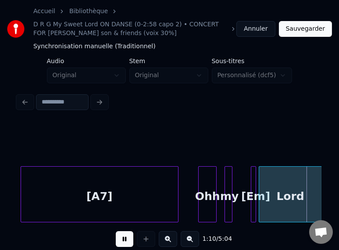
scroll to position [0, 9360]
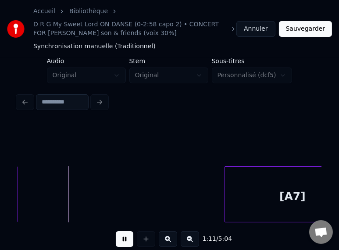
click at [120, 243] on button at bounding box center [125, 239] width 18 height 16
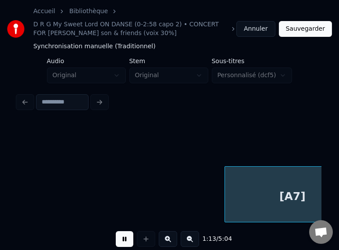
scroll to position [0, 9665]
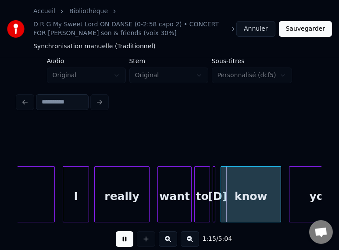
click at [120, 243] on button at bounding box center [125, 239] width 18 height 16
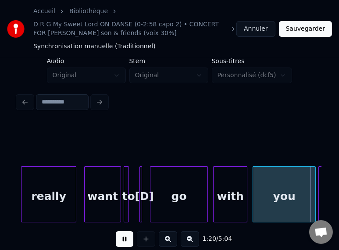
scroll to position [0, 10581]
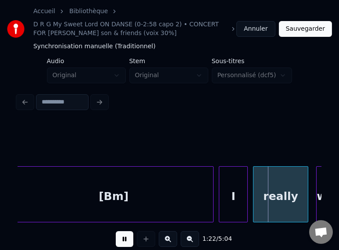
click at [120, 243] on button at bounding box center [125, 239] width 18 height 16
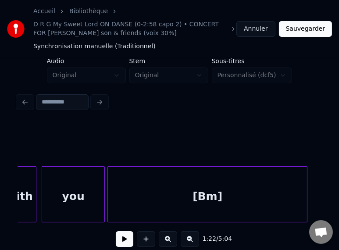
scroll to position [0, 10428]
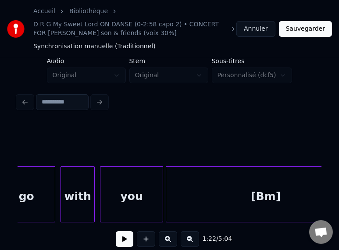
click at [132, 189] on div "you" at bounding box center [131, 197] width 62 height 60
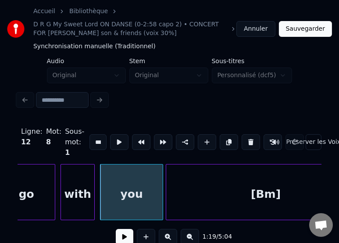
click at [76, 203] on div "with" at bounding box center [77, 195] width 33 height 60
type input "****"
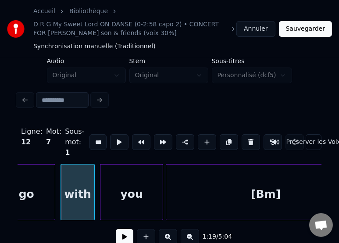
click at [120, 236] on button at bounding box center [125, 237] width 18 height 16
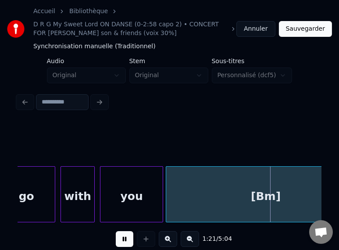
click at [120, 236] on button at bounding box center [125, 239] width 18 height 16
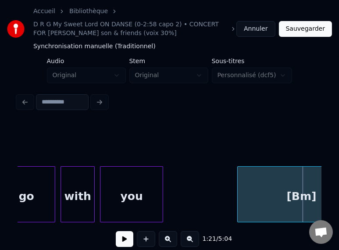
click at [238, 194] on div at bounding box center [239, 194] width 3 height 55
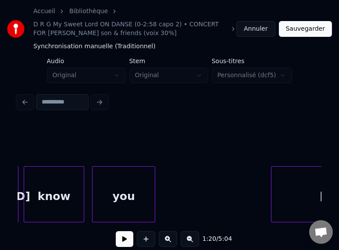
scroll to position [0, 10065]
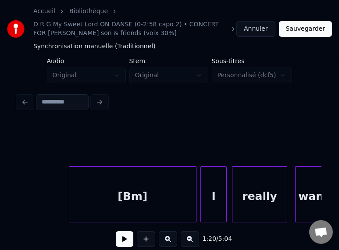
click at [124, 241] on button at bounding box center [125, 239] width 18 height 16
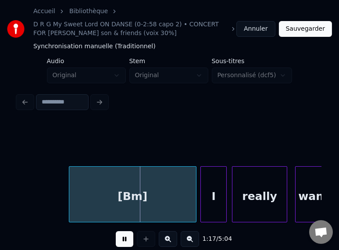
click at [123, 240] on button at bounding box center [125, 239] width 18 height 16
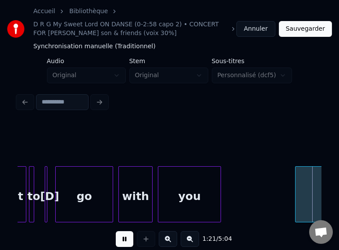
scroll to position [0, 10675]
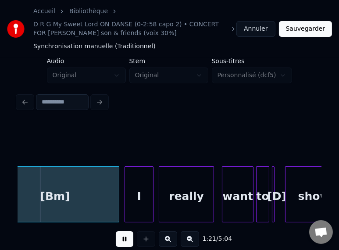
click at [123, 240] on button at bounding box center [125, 239] width 18 height 16
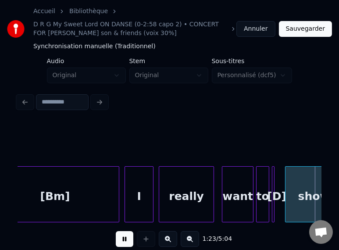
click at [123, 240] on button at bounding box center [125, 239] width 18 height 16
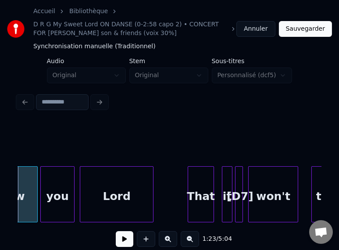
click at [123, 240] on button at bounding box center [125, 239] width 18 height 16
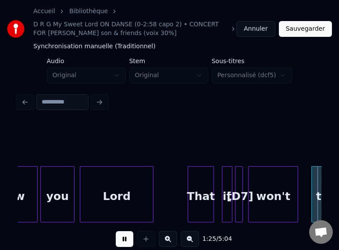
click at [123, 240] on button at bounding box center [125, 239] width 18 height 16
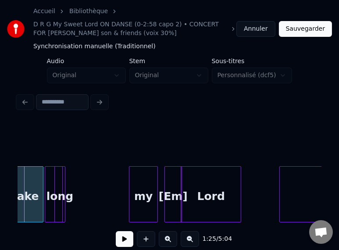
click at [123, 240] on button at bounding box center [125, 239] width 18 height 16
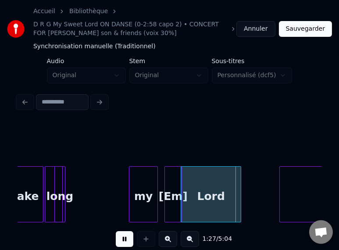
click at [123, 240] on button at bounding box center [125, 239] width 18 height 16
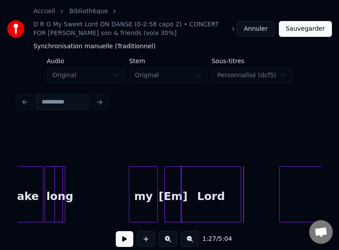
click at [123, 240] on button at bounding box center [125, 239] width 18 height 16
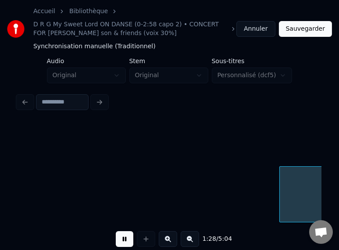
scroll to position [0, 11589]
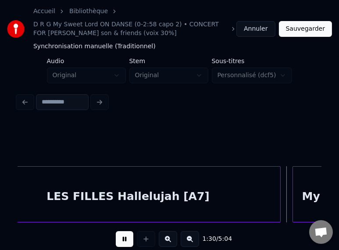
click at [123, 240] on button at bounding box center [125, 239] width 18 height 16
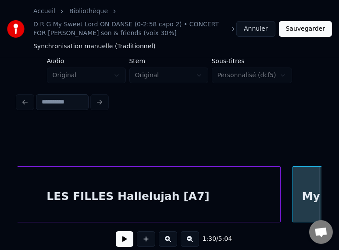
click at [123, 240] on button at bounding box center [125, 239] width 18 height 16
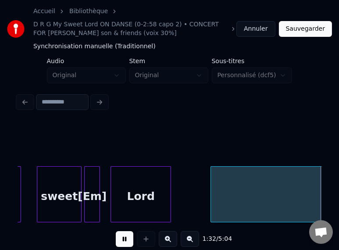
scroll to position [0, 12202]
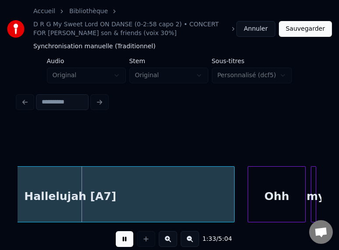
click at [123, 240] on button at bounding box center [125, 239] width 18 height 16
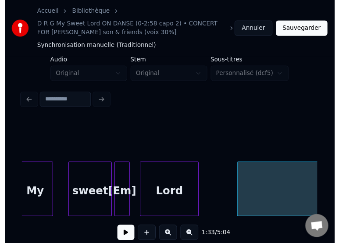
scroll to position [0, 11834]
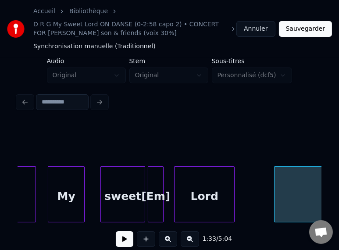
click at [61, 192] on div "My" at bounding box center [66, 197] width 36 height 60
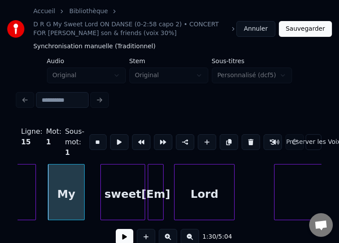
click at [195, 240] on button at bounding box center [190, 237] width 18 height 16
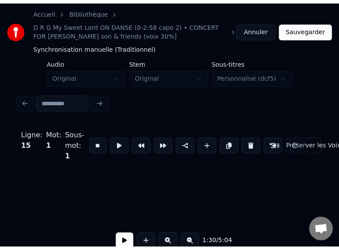
scroll to position [0, 9856]
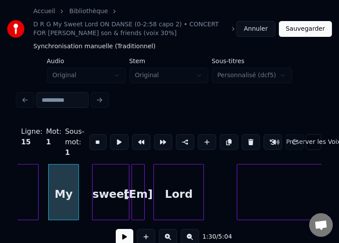
click at [125, 237] on button at bounding box center [125, 237] width 18 height 16
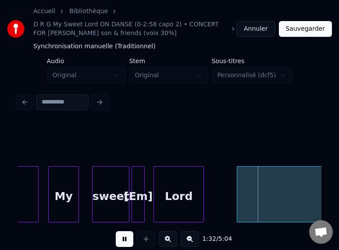
click at [122, 238] on button at bounding box center [125, 239] width 18 height 16
click at [116, 192] on div "sweet" at bounding box center [111, 197] width 36 height 60
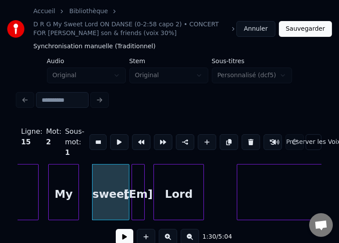
click at [122, 235] on button at bounding box center [125, 237] width 18 height 16
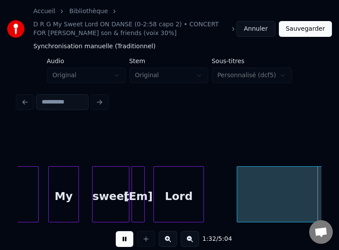
scroll to position [0, 10161]
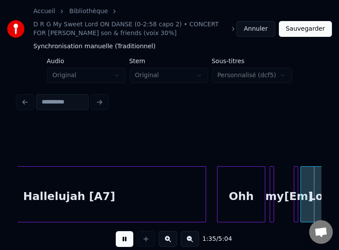
click at [120, 238] on button at bounding box center [125, 239] width 18 height 16
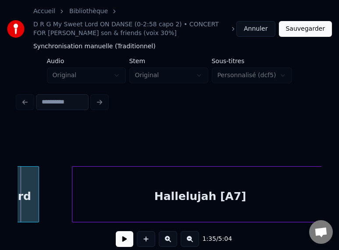
click at [120, 238] on button at bounding box center [125, 239] width 18 height 16
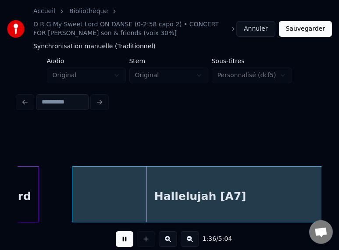
click at [120, 238] on button at bounding box center [125, 239] width 18 height 16
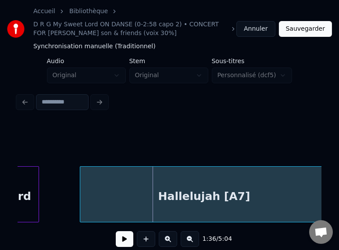
click at [80, 191] on div at bounding box center [81, 194] width 3 height 55
click at [119, 241] on button at bounding box center [125, 239] width 18 height 16
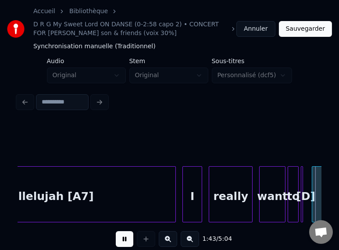
scroll to position [0, 11381]
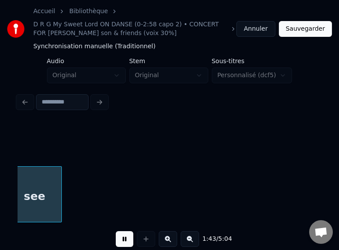
click at [119, 241] on button at bounding box center [125, 239] width 18 height 16
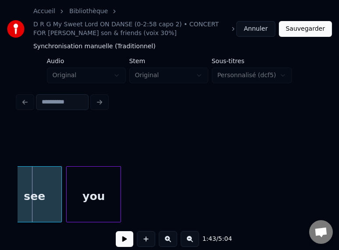
click at [119, 241] on button at bounding box center [125, 239] width 18 height 16
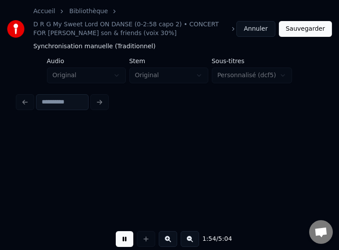
scroll to position [0, 12602]
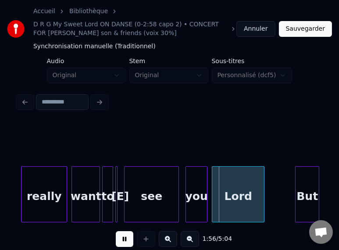
click at [119, 243] on button at bounding box center [125, 239] width 18 height 16
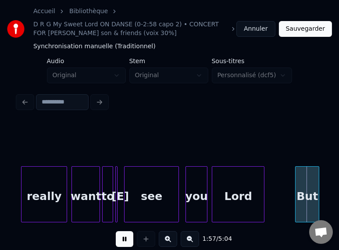
scroll to position [0, 12906]
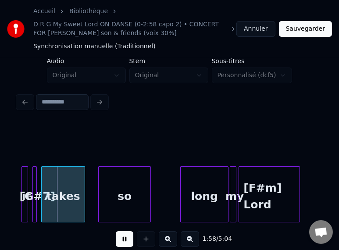
click at [119, 243] on button at bounding box center [125, 239] width 18 height 16
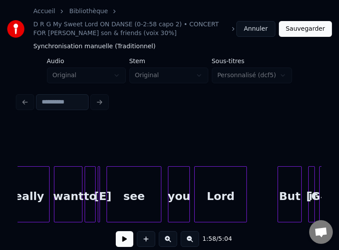
scroll to position [0, 12543]
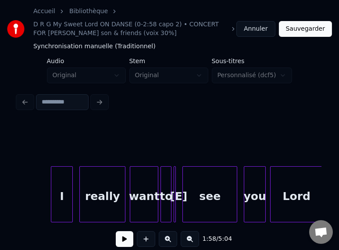
click at [68, 190] on div "I" at bounding box center [61, 197] width 21 height 60
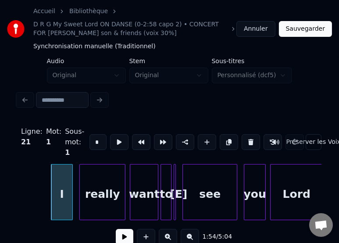
click at [117, 236] on button at bounding box center [125, 237] width 18 height 16
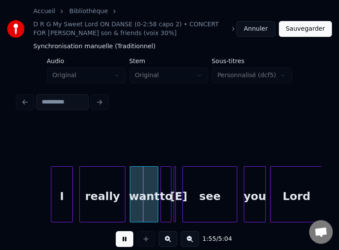
click at [117, 236] on button at bounding box center [125, 239] width 18 height 16
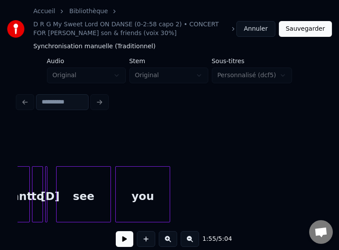
scroll to position [0, 11163]
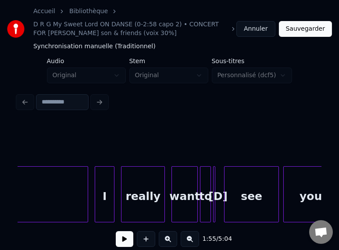
click at [109, 194] on div "I" at bounding box center [104, 197] width 19 height 60
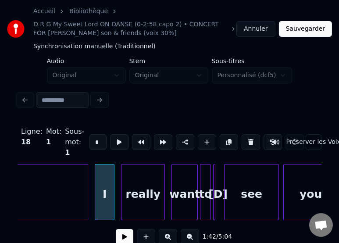
click at [123, 238] on button at bounding box center [125, 237] width 18 height 16
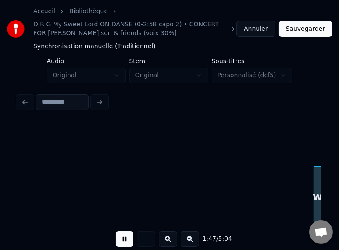
scroll to position [0, 11774]
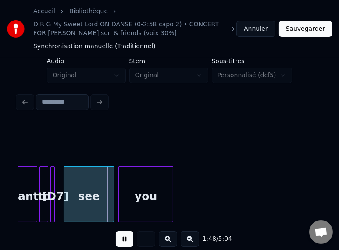
click at [122, 240] on button at bounding box center [125, 239] width 18 height 16
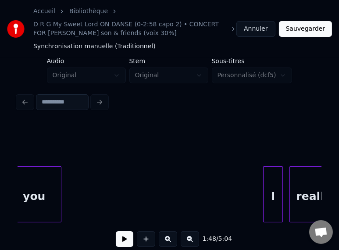
scroll to position [0, 11399]
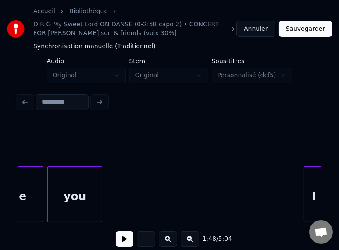
click at [52, 187] on div "you" at bounding box center [75, 197] width 54 height 60
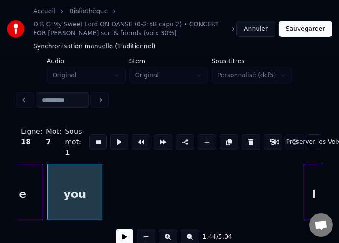
click at [129, 241] on button at bounding box center [125, 237] width 18 height 16
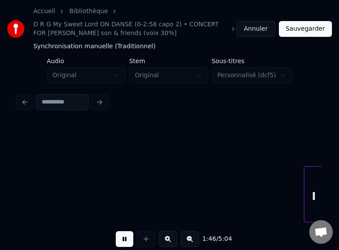
scroll to position [0, 11704]
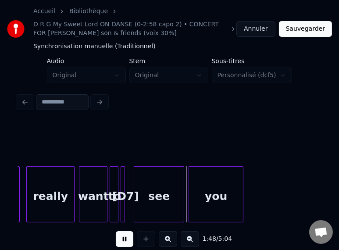
click at [126, 239] on button at bounding box center [125, 239] width 18 height 16
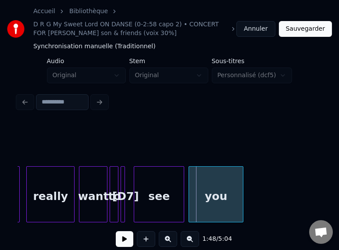
click at [126, 239] on button at bounding box center [125, 239] width 18 height 16
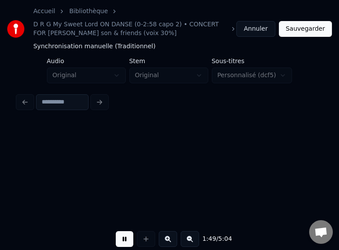
scroll to position [0, 12009]
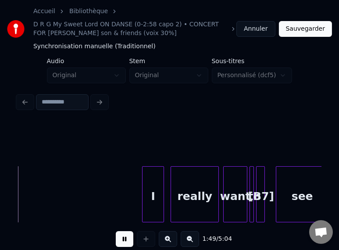
click at [126, 239] on button at bounding box center [125, 239] width 18 height 16
click at [172, 243] on button at bounding box center [168, 239] width 18 height 16
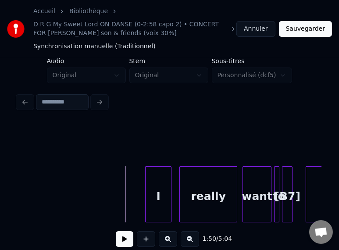
click at [172, 242] on button at bounding box center [168, 239] width 18 height 16
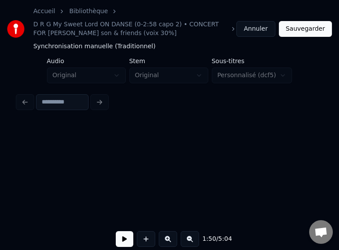
scroll to position [0, 16856]
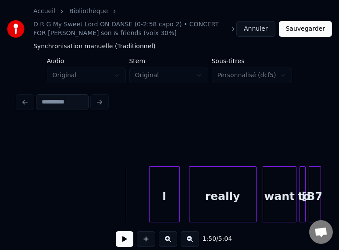
click at [123, 242] on button at bounding box center [125, 239] width 18 height 16
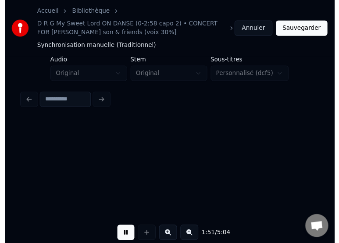
scroll to position [0, 17162]
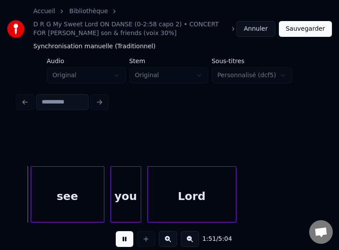
click at [123, 242] on button at bounding box center [125, 239] width 18 height 16
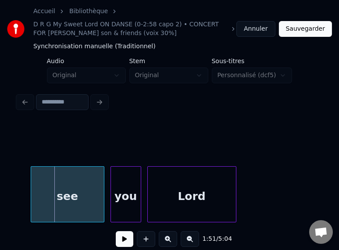
click at [82, 201] on div "see" at bounding box center [67, 197] width 73 height 60
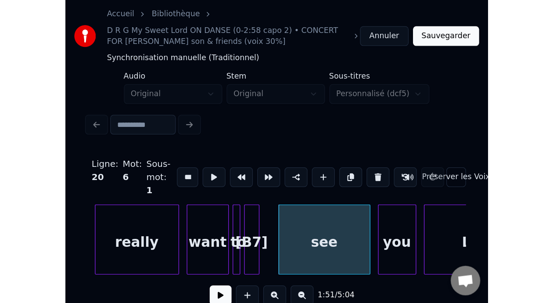
scroll to position [0, 16998]
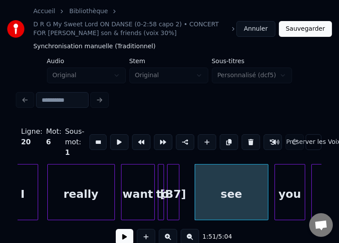
click at [177, 194] on div at bounding box center [177, 192] width 3 height 55
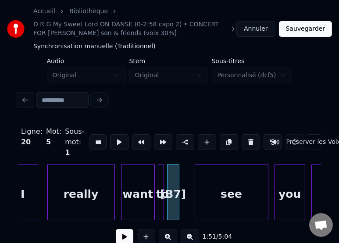
click at [174, 196] on div "[B7]" at bounding box center [173, 195] width 11 height 60
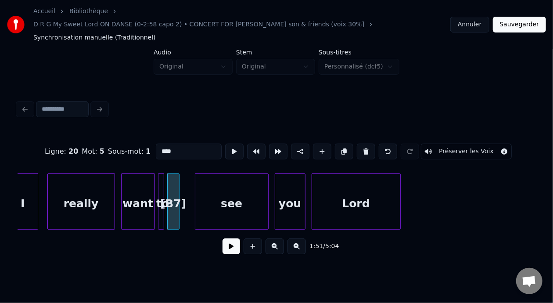
click at [156, 143] on input "****" at bounding box center [189, 151] width 66 height 16
type input "***"
click at [304, 238] on button at bounding box center [296, 246] width 18 height 16
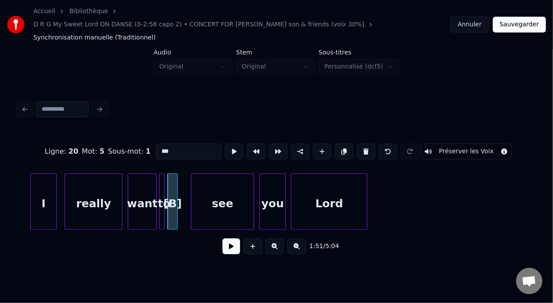
click at [304, 238] on button at bounding box center [296, 246] width 18 height 16
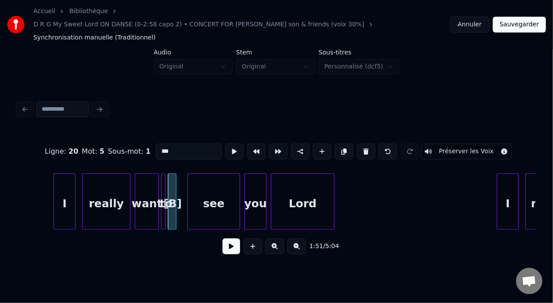
click at [304, 238] on button at bounding box center [296, 246] width 18 height 16
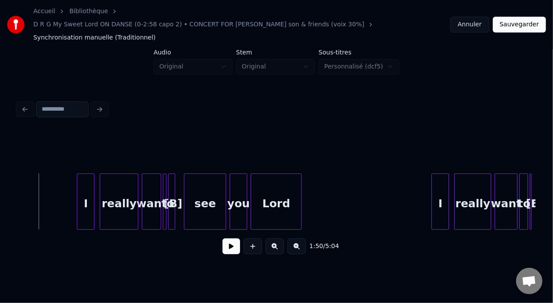
click at [230, 238] on button at bounding box center [231, 246] width 18 height 16
click at [222, 238] on button at bounding box center [231, 246] width 18 height 16
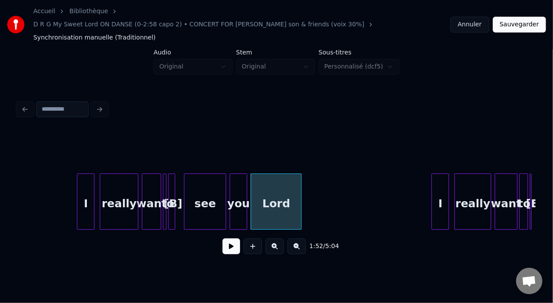
click at [222, 238] on button at bounding box center [231, 246] width 18 height 16
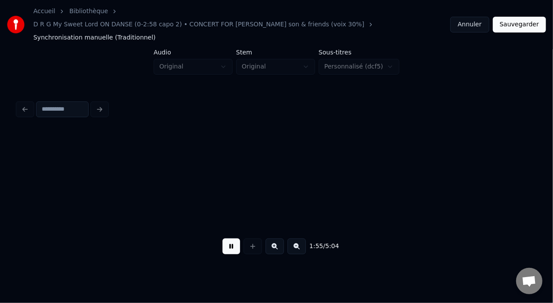
scroll to position [0, 10165]
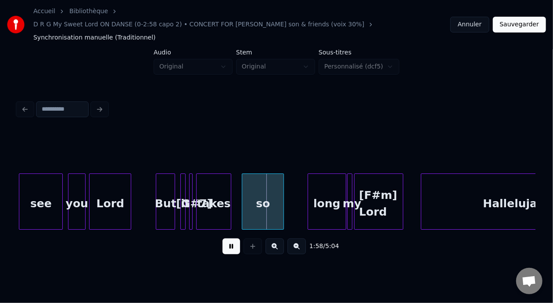
click at [222, 238] on button at bounding box center [231, 246] width 18 height 16
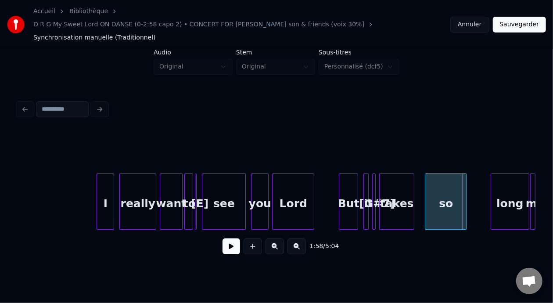
scroll to position [0, 10028]
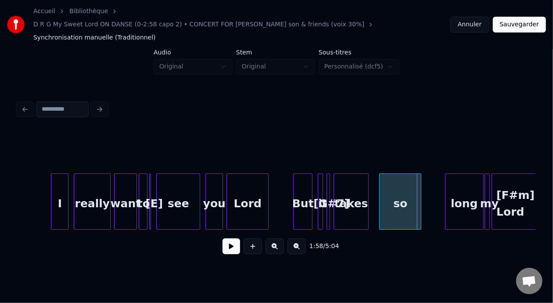
click at [272, 238] on button at bounding box center [274, 246] width 18 height 16
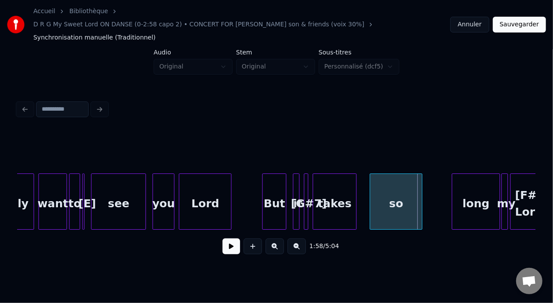
click at [272, 238] on button at bounding box center [274, 246] width 18 height 16
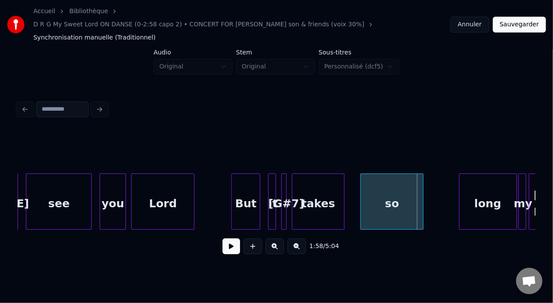
click at [273, 238] on button at bounding box center [274, 246] width 18 height 16
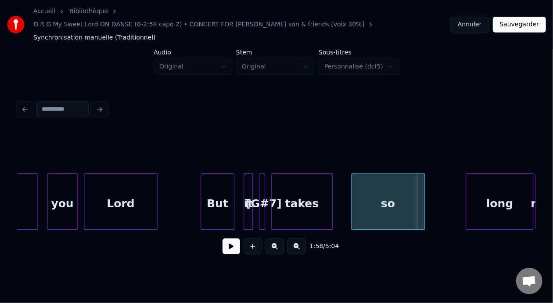
click at [274, 238] on button at bounding box center [274, 246] width 18 height 16
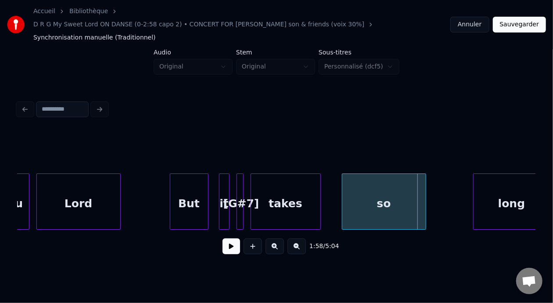
click at [274, 238] on button at bounding box center [274, 246] width 18 height 16
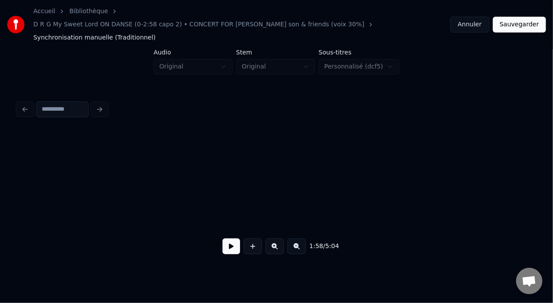
scroll to position [0, 23062]
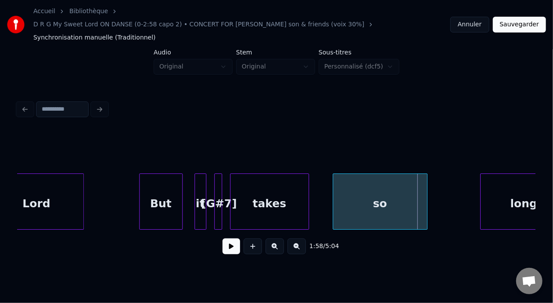
click at [171, 187] on div "But" at bounding box center [161, 204] width 43 height 60
